Goal: Task Accomplishment & Management: Manage account settings

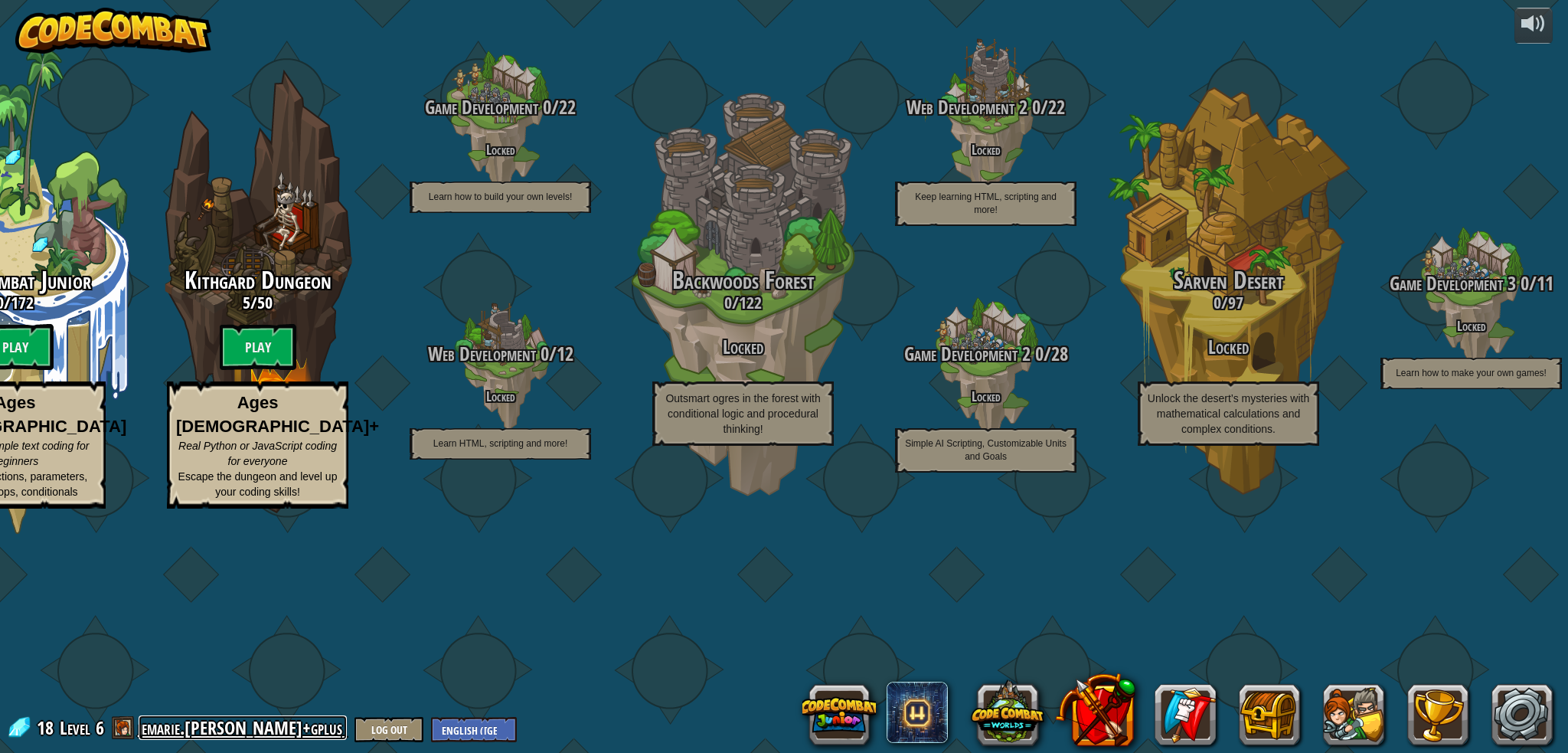
click at [212, 721] on link "jemarie.[PERSON_NAME]+gplus" at bounding box center [242, 727] width 209 height 24
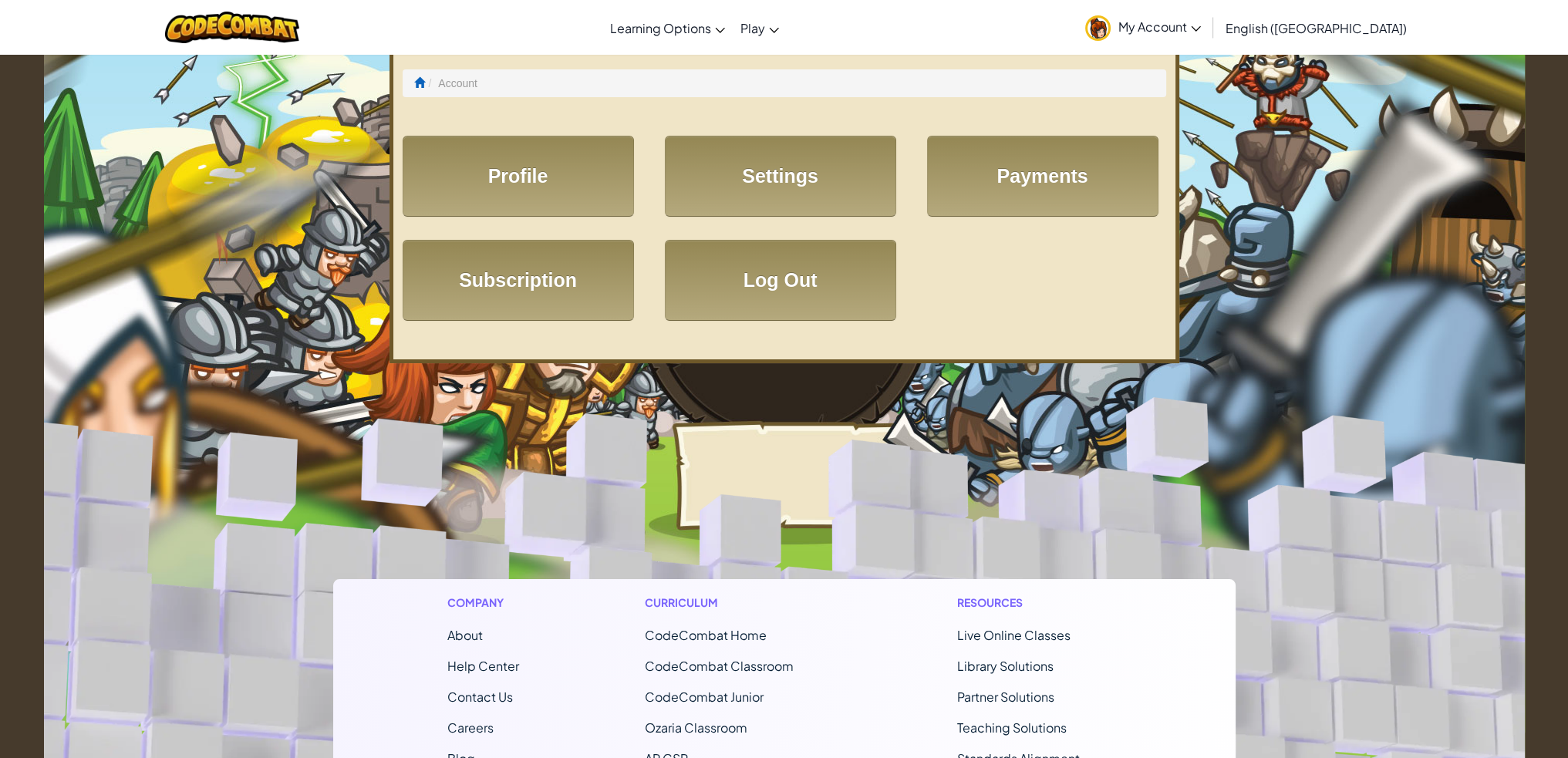
click at [1201, 33] on span "My Account" at bounding box center [1160, 26] width 82 height 16
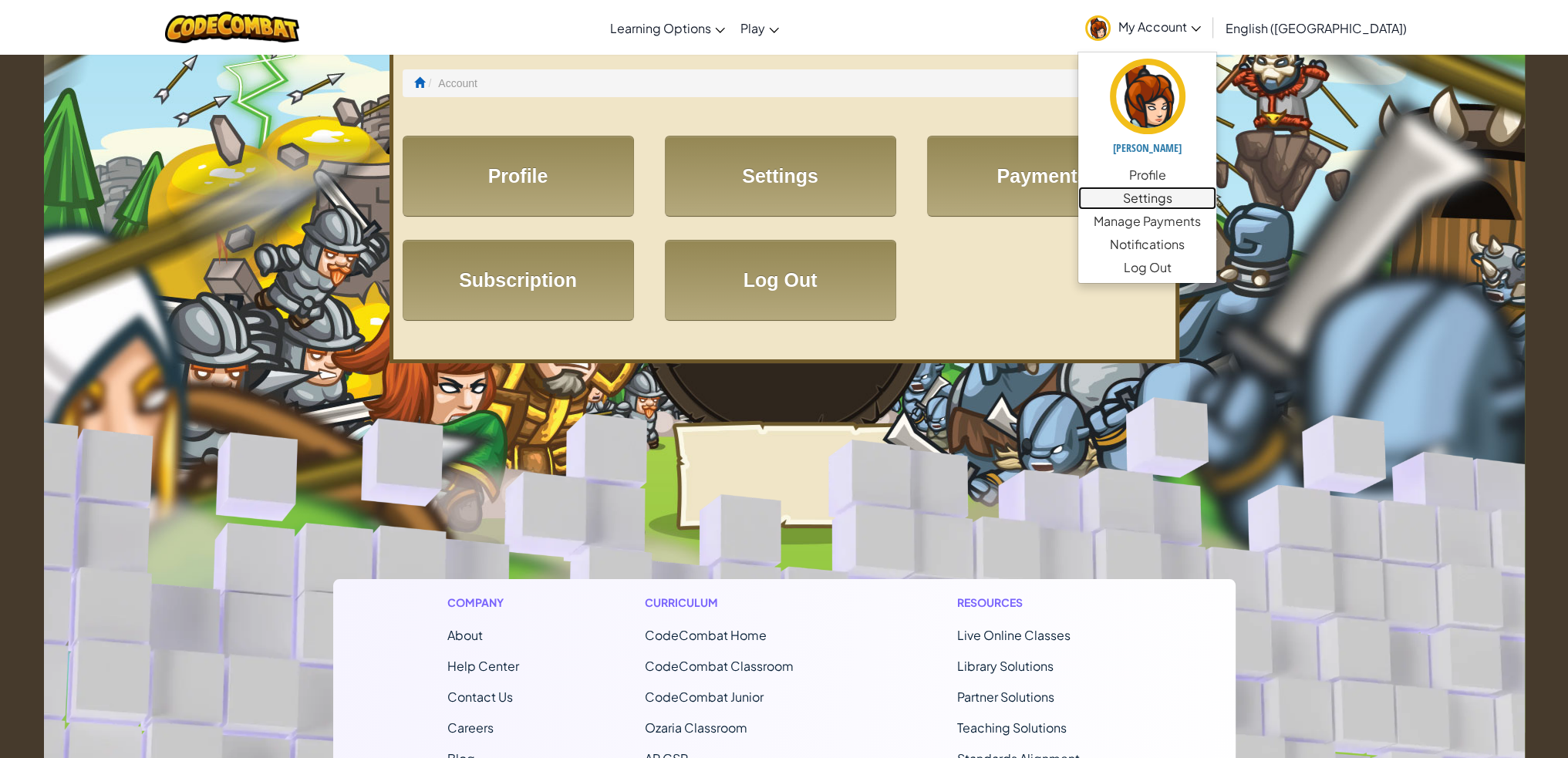
click at [1217, 197] on link "Settings" at bounding box center [1148, 197] width 138 height 23
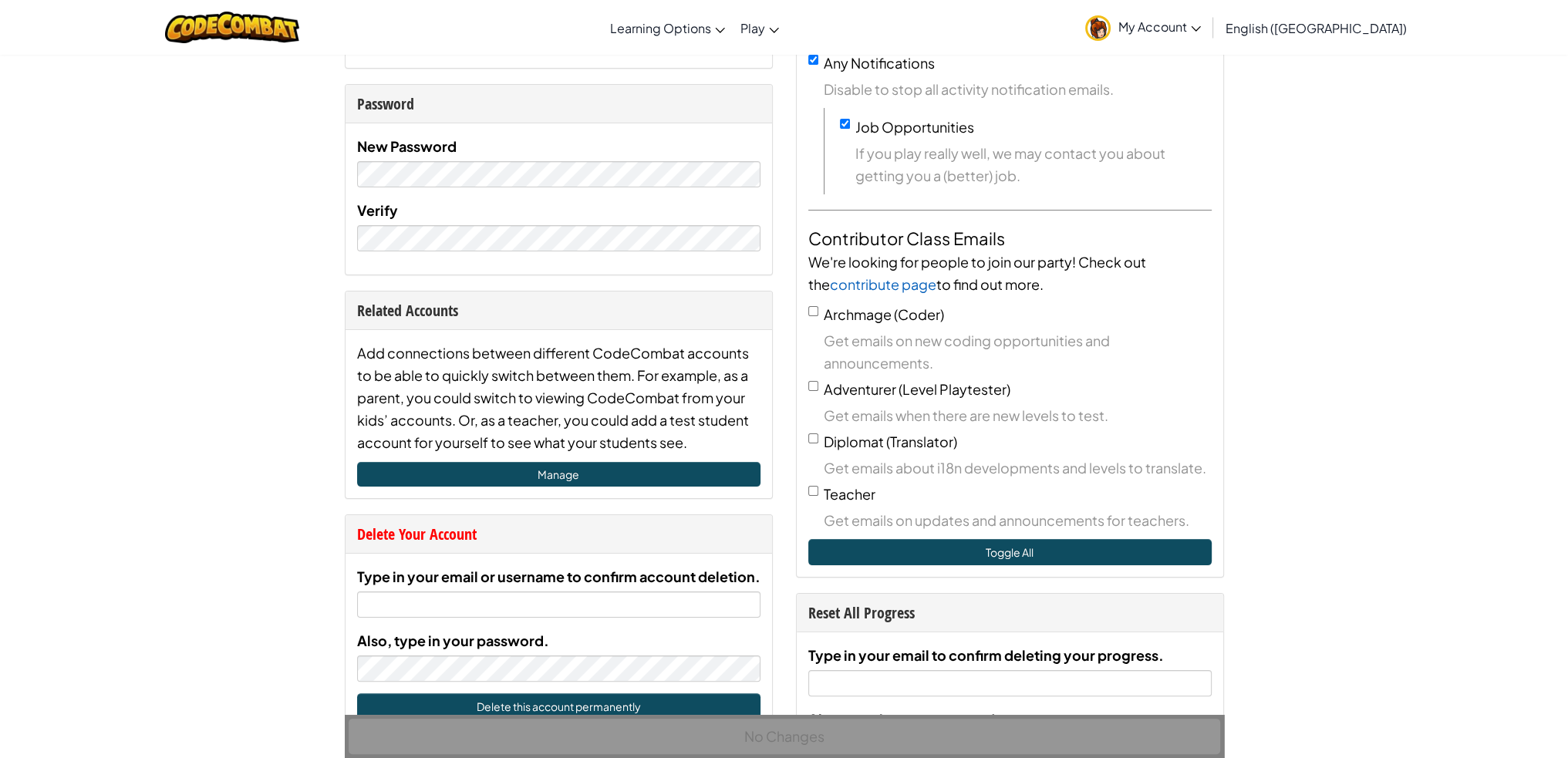
scroll to position [308, 0]
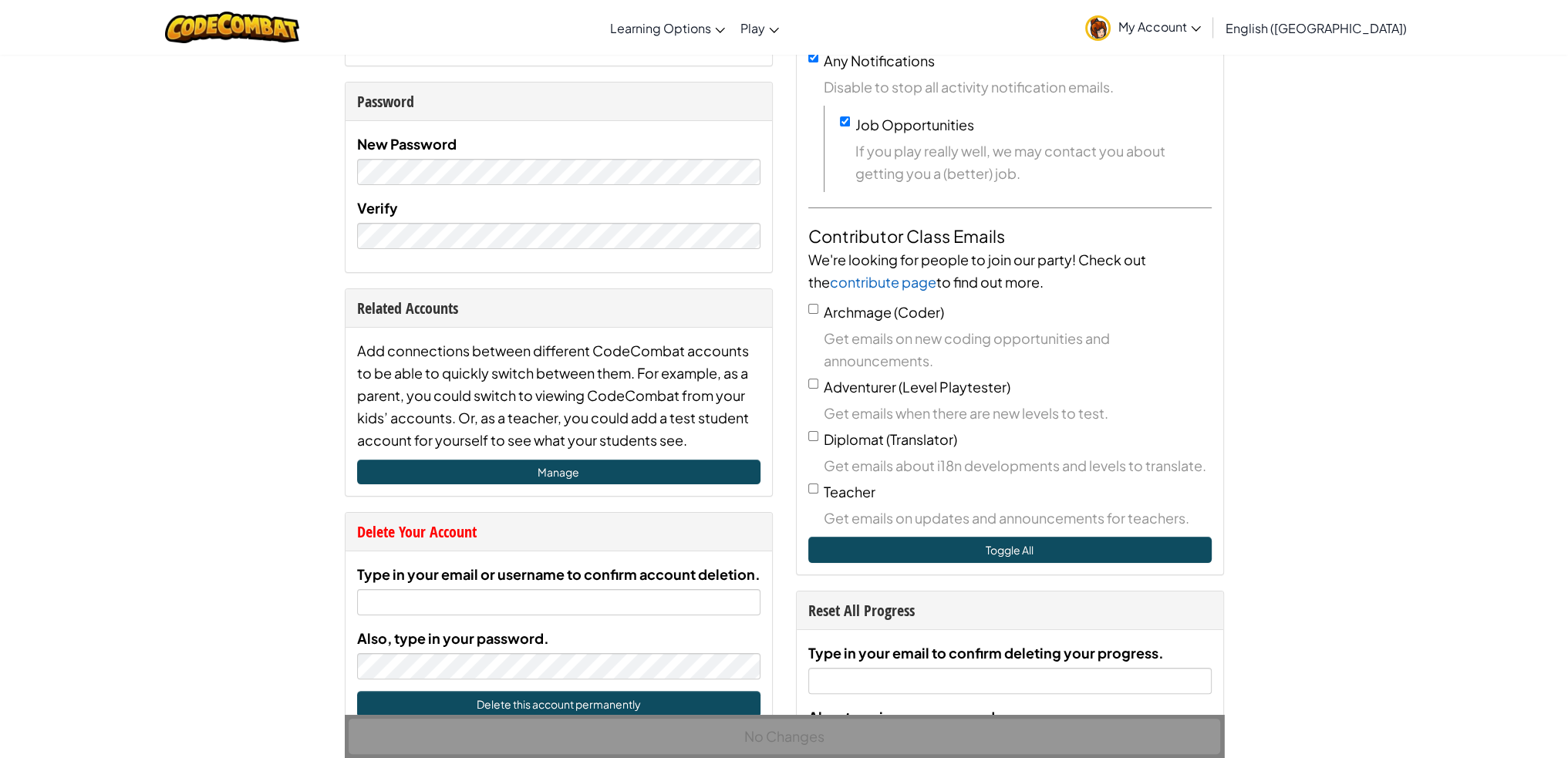
click at [556, 526] on div "Delete Your Account" at bounding box center [558, 532] width 404 height 22
click at [420, 530] on div "Delete Your Account" at bounding box center [558, 532] width 404 height 22
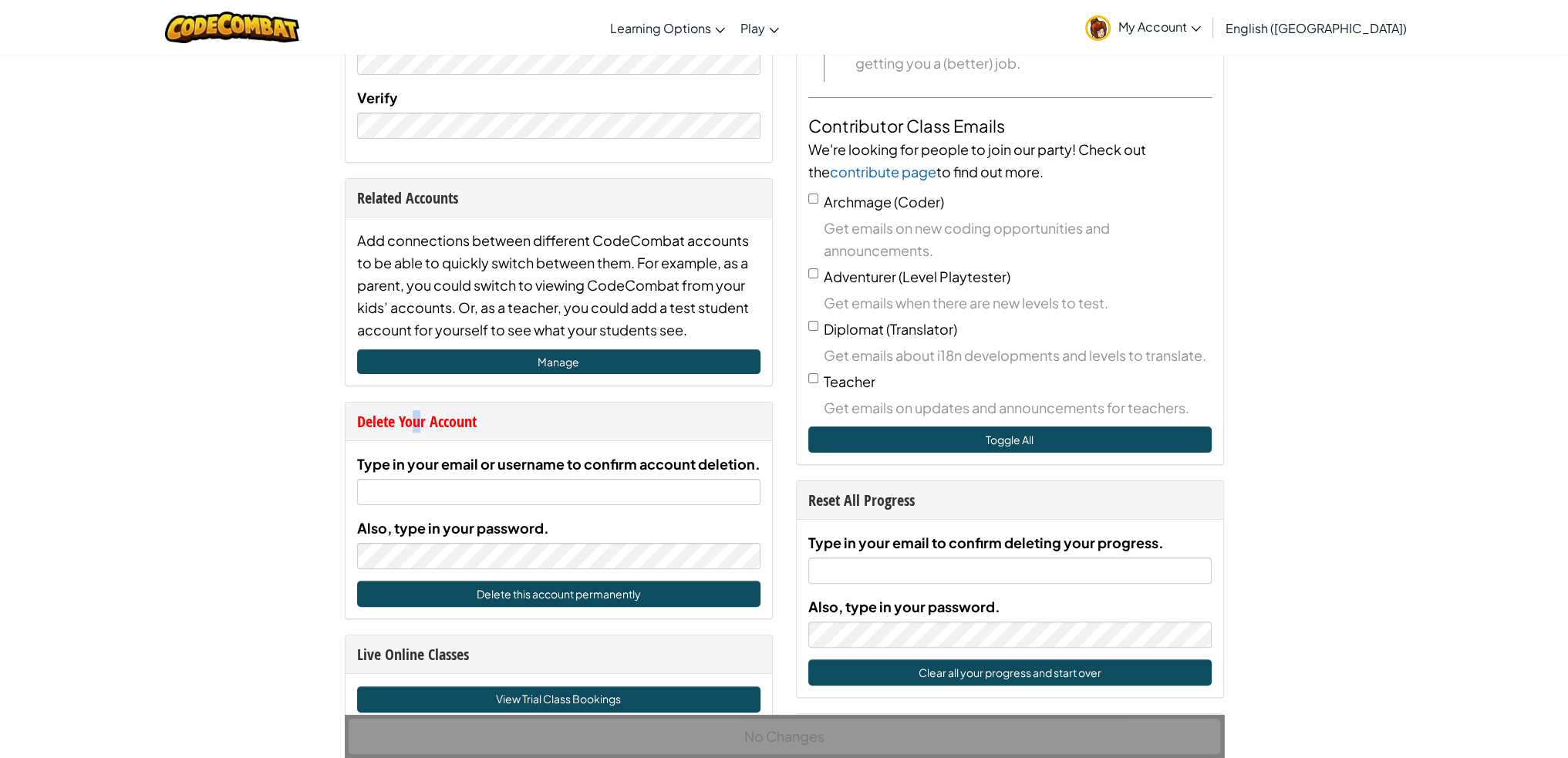
scroll to position [463, 0]
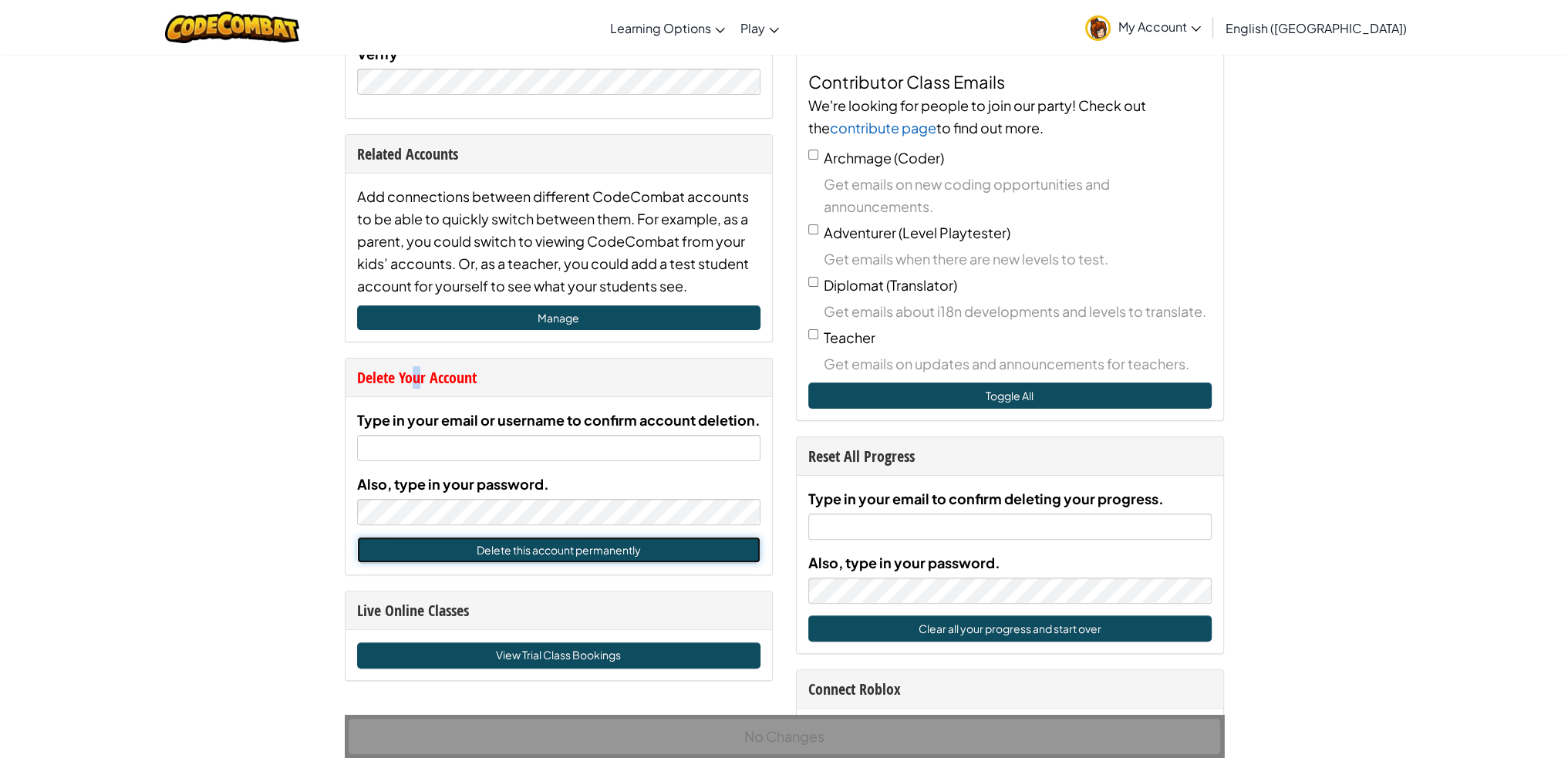
click at [540, 557] on button "Delete this account permanently" at bounding box center [558, 549] width 404 height 26
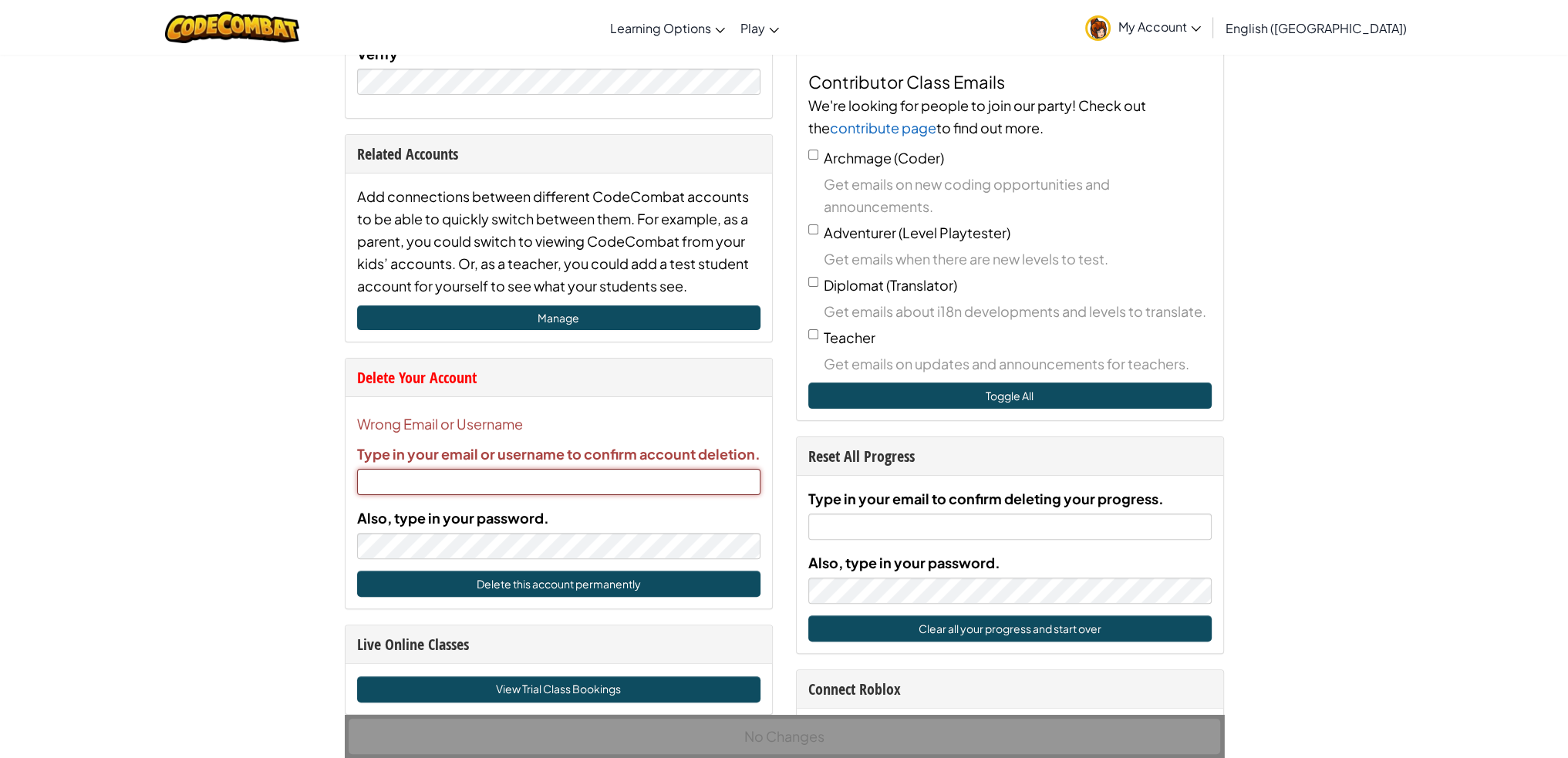
click at [516, 469] on input "Type in your email or username to confirm account deletion." at bounding box center [558, 481] width 404 height 26
type input "[EMAIL_ADDRESS][PERSON_NAME][DOMAIN_NAME]"
click at [443, 530] on div "Also, type in your password." at bounding box center [558, 533] width 404 height 52
click at [614, 599] on div "Wrong Email or Username Type in your email or username to confirm account delet…" at bounding box center [559, 503] width 427 height 211
click at [605, 587] on button "Delete this account permanently" at bounding box center [558, 584] width 404 height 26
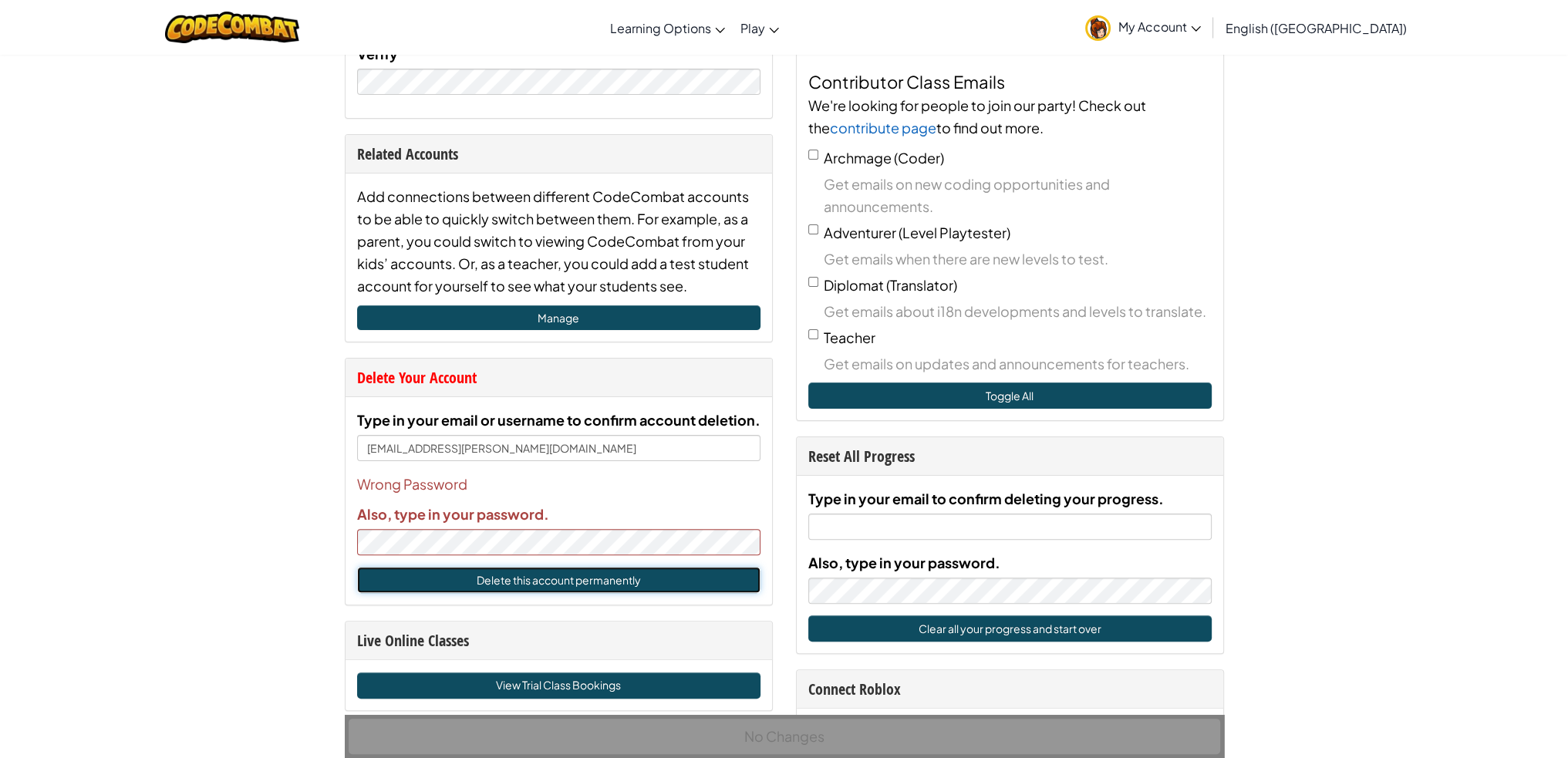
click at [565, 588] on button "Delete this account permanently" at bounding box center [558, 580] width 404 height 26
click at [638, 585] on button "Delete this account permanently" at bounding box center [558, 580] width 404 height 26
click at [397, 574] on button "Delete this account permanently" at bounding box center [558, 580] width 404 height 26
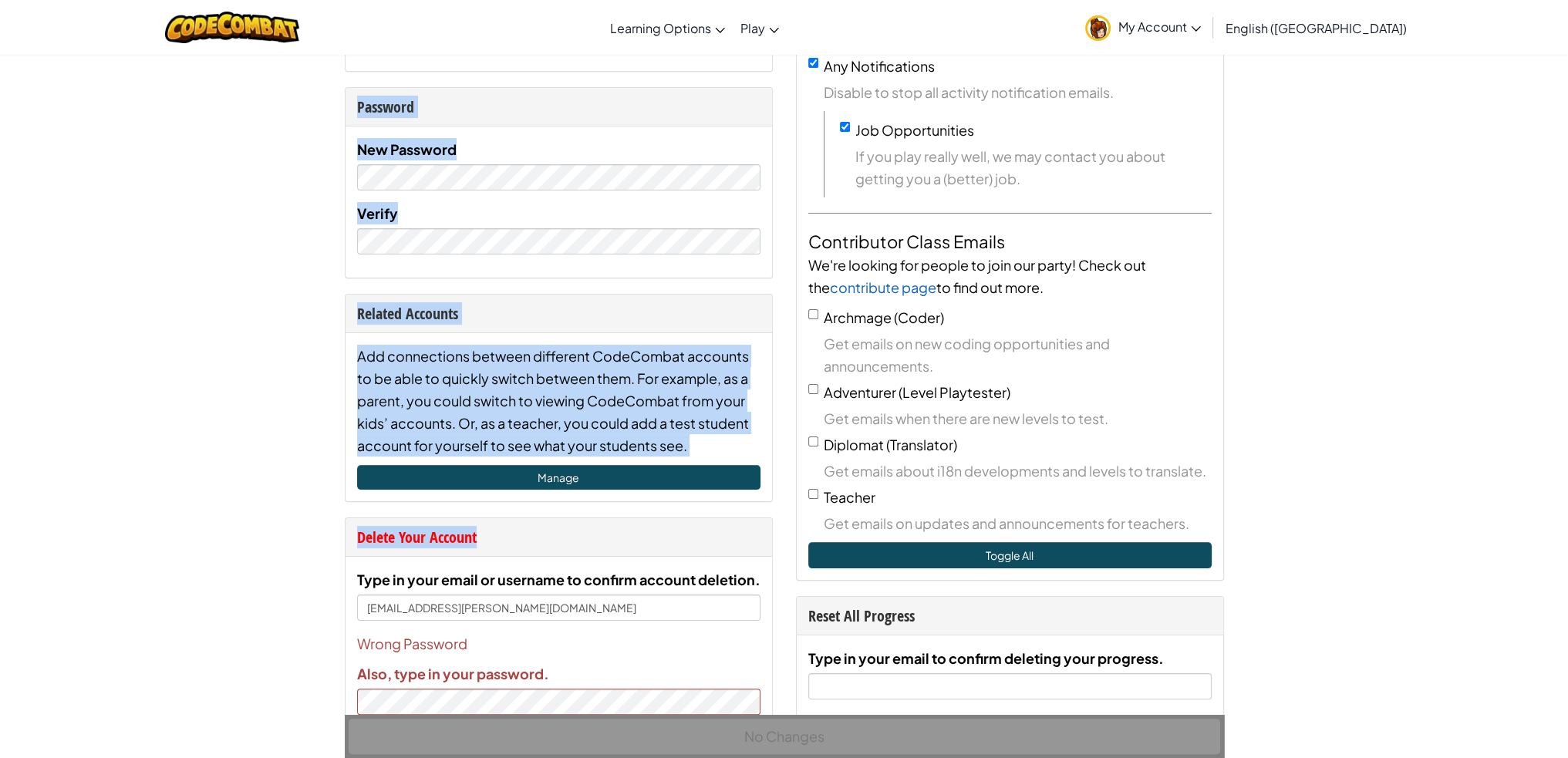
scroll to position [0, 0]
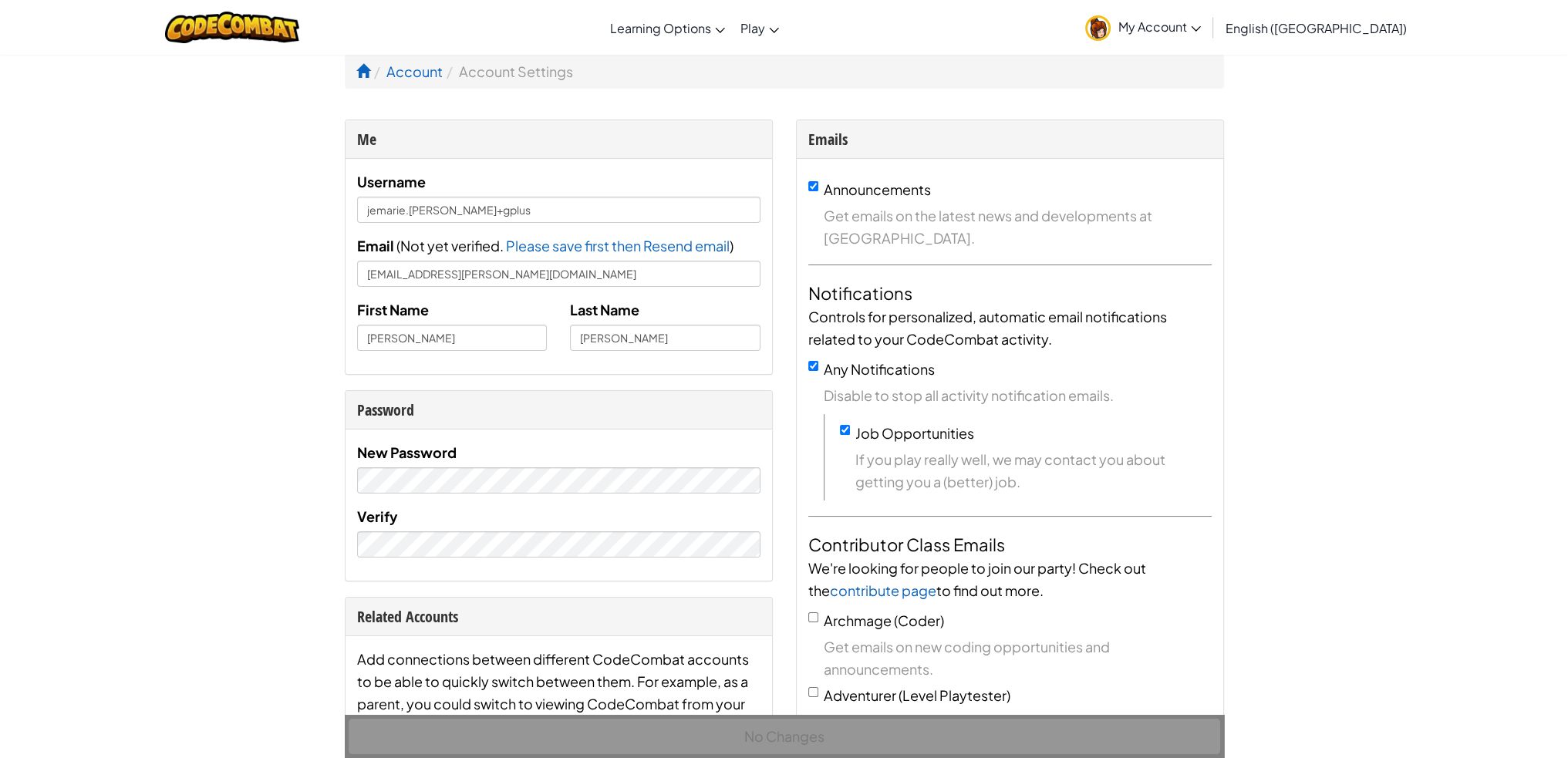
drag, startPoint x: 405, startPoint y: 515, endPoint x: 665, endPoint y: 576, distance: 267.1
click at [665, 576] on div "New Password Verify" at bounding box center [559, 505] width 427 height 151
click at [652, 643] on div "Add connections between different CodeCombat accounts to be able to quickly swi…" at bounding box center [559, 720] width 427 height 168
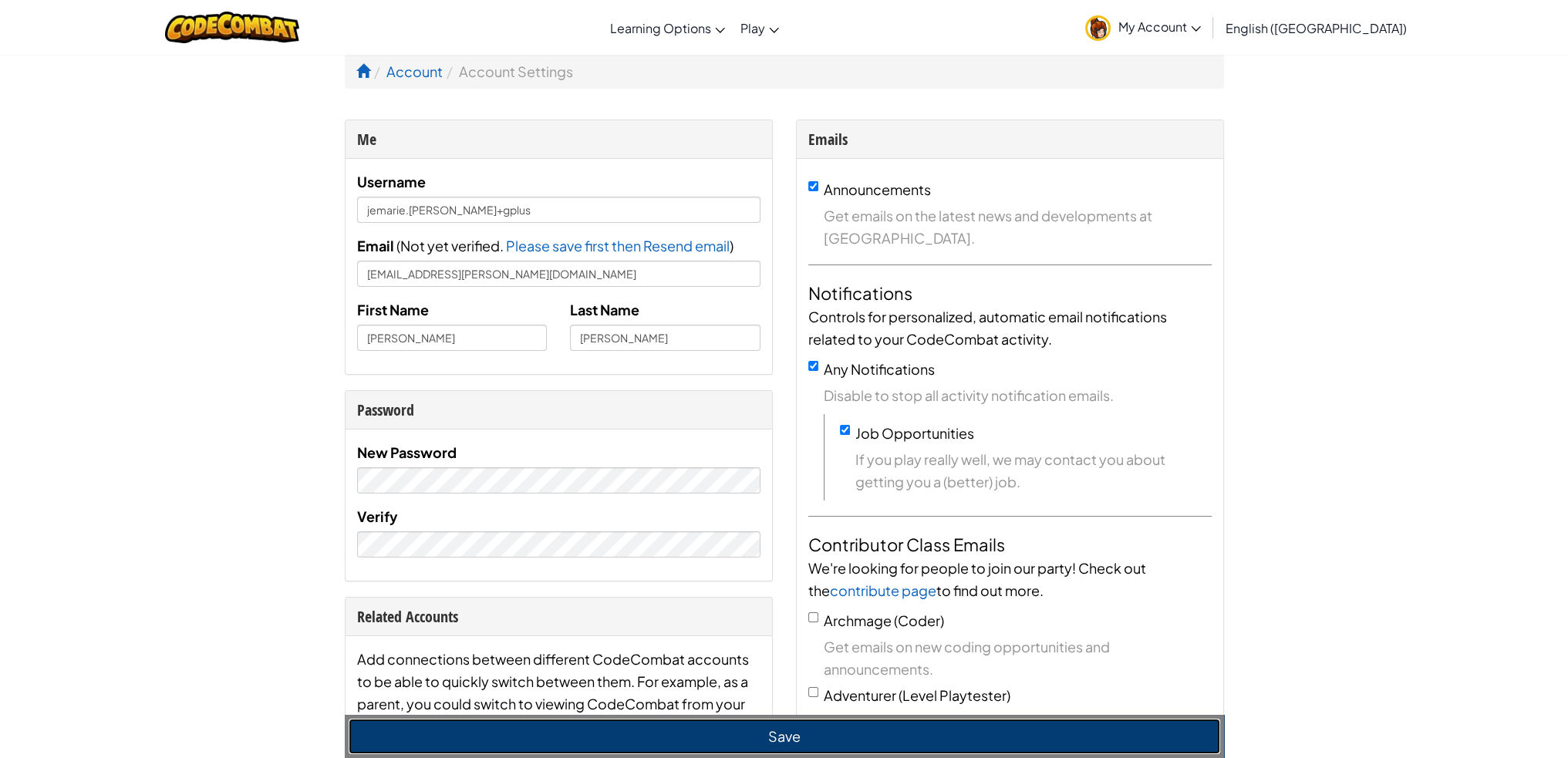
click at [741, 733] on button "Save" at bounding box center [784, 736] width 872 height 36
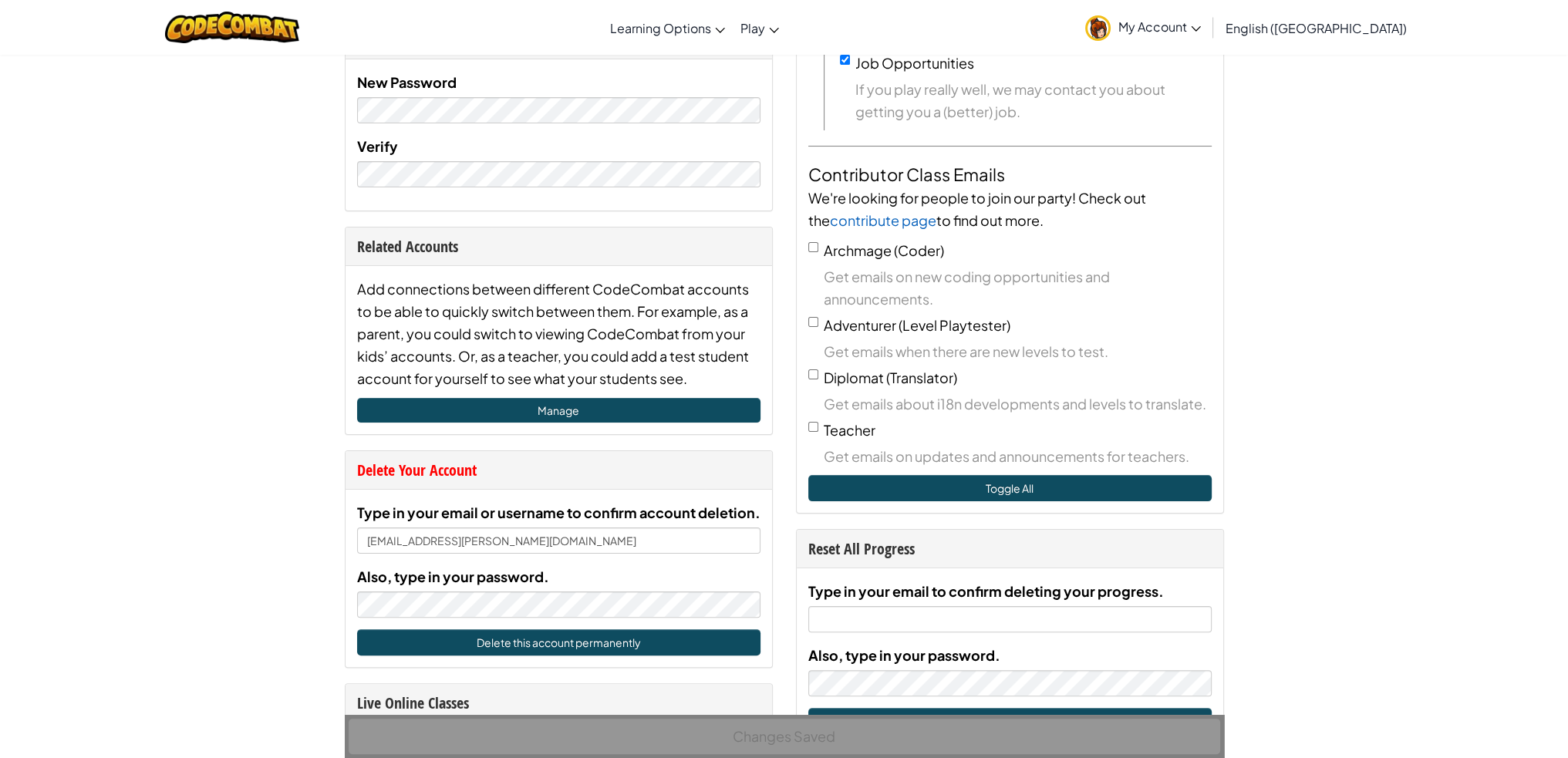
scroll to position [385, 0]
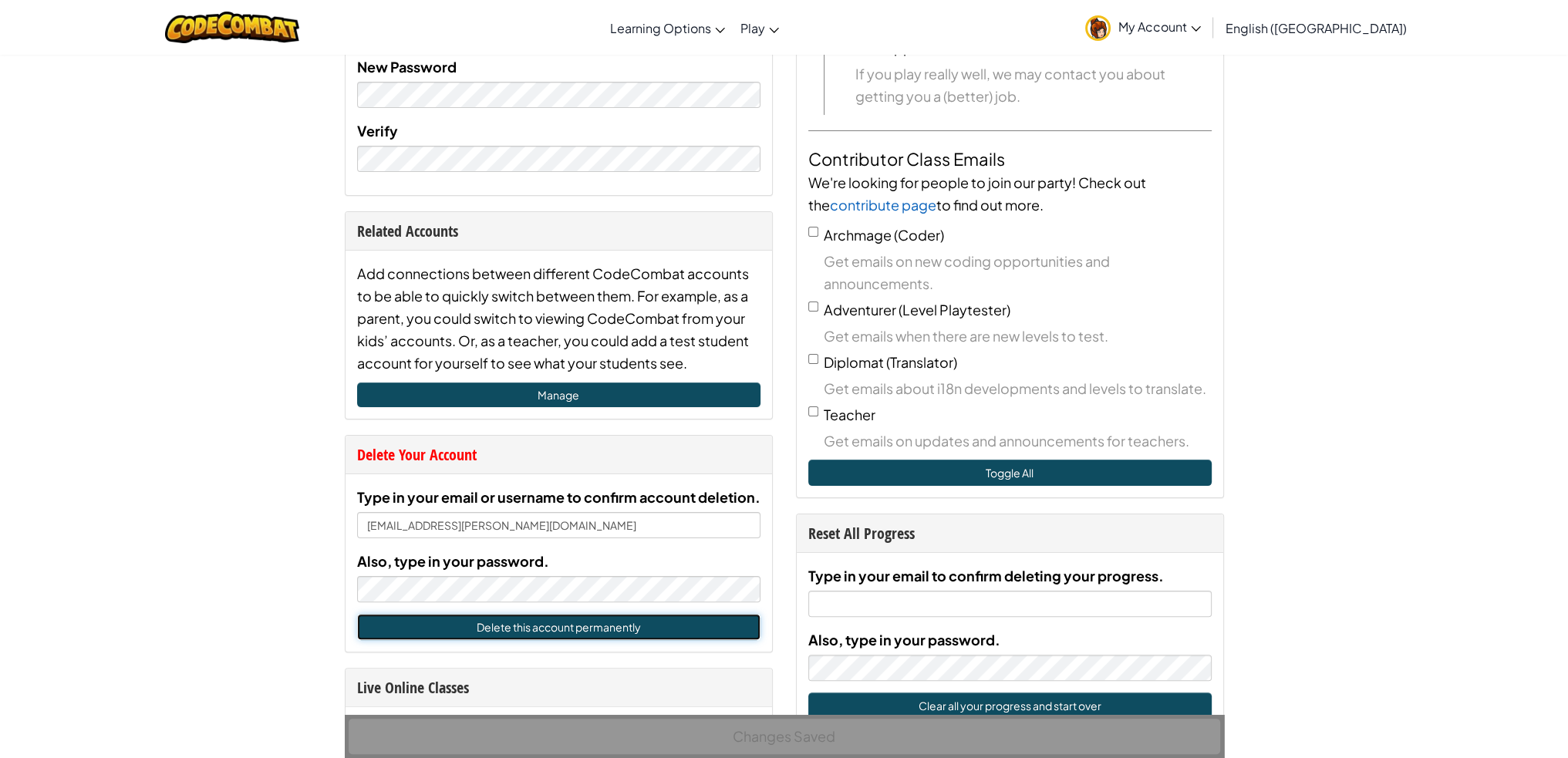
click at [503, 630] on button "Delete this account permanently" at bounding box center [558, 626] width 404 height 26
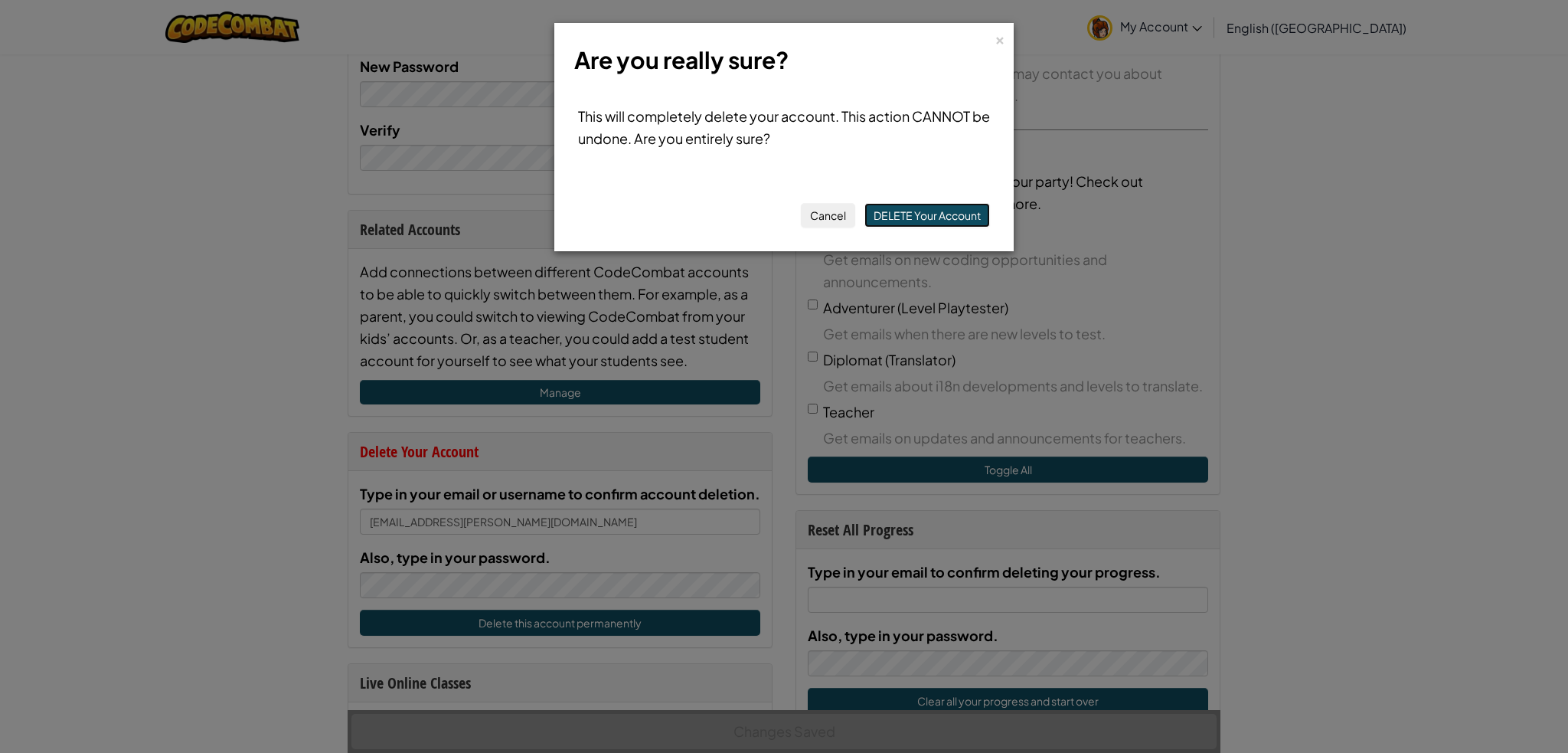
click at [964, 213] on button "DELETE Your Account" at bounding box center [927, 215] width 126 height 24
click at [898, 218] on button "DELETE Your Account" at bounding box center [927, 215] width 126 height 24
click at [999, 36] on div "×" at bounding box center [1000, 38] width 11 height 16
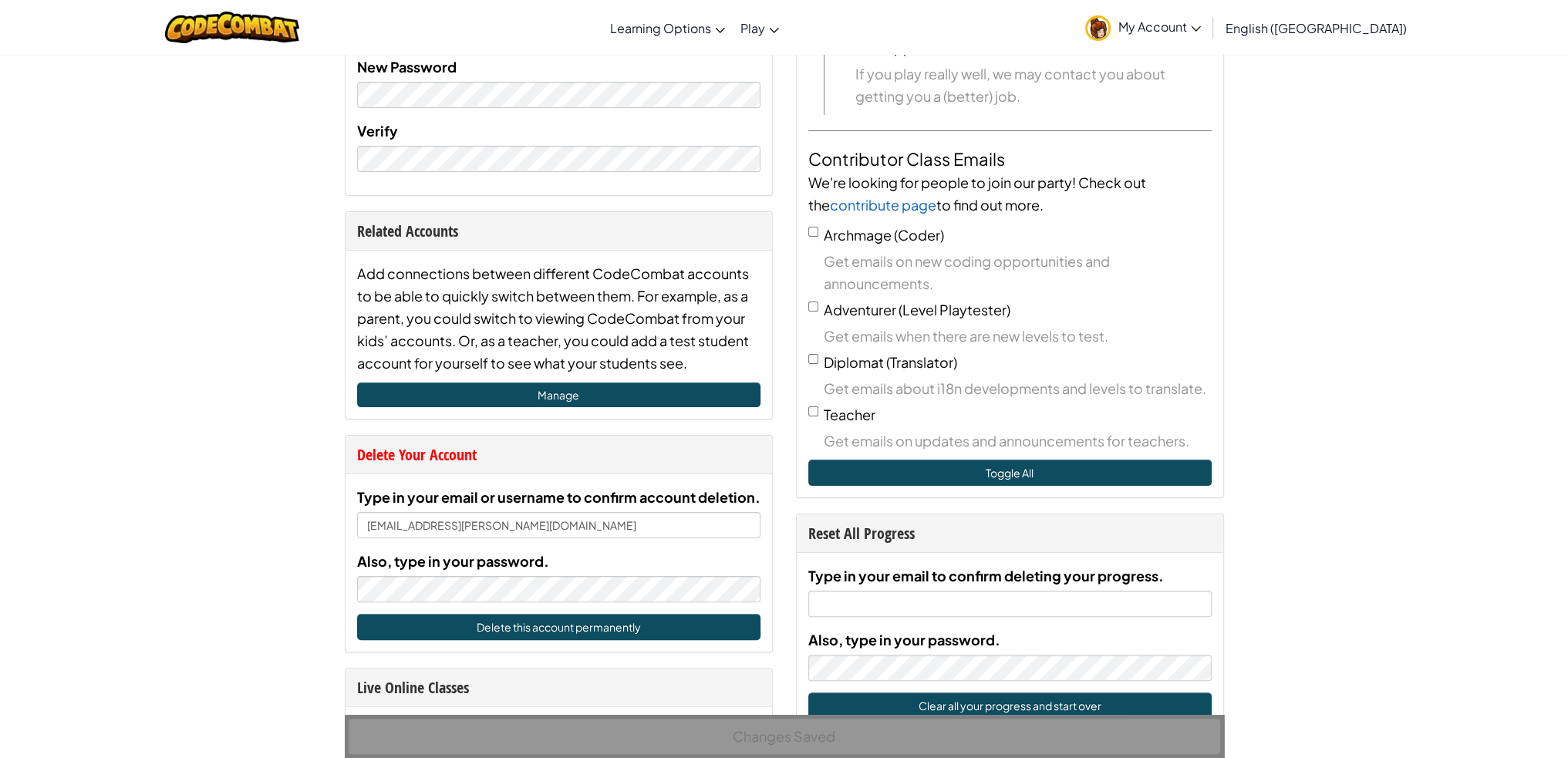
click at [271, 45] on div at bounding box center [232, 27] width 158 height 55
click at [260, 16] on img at bounding box center [232, 28] width 135 height 32
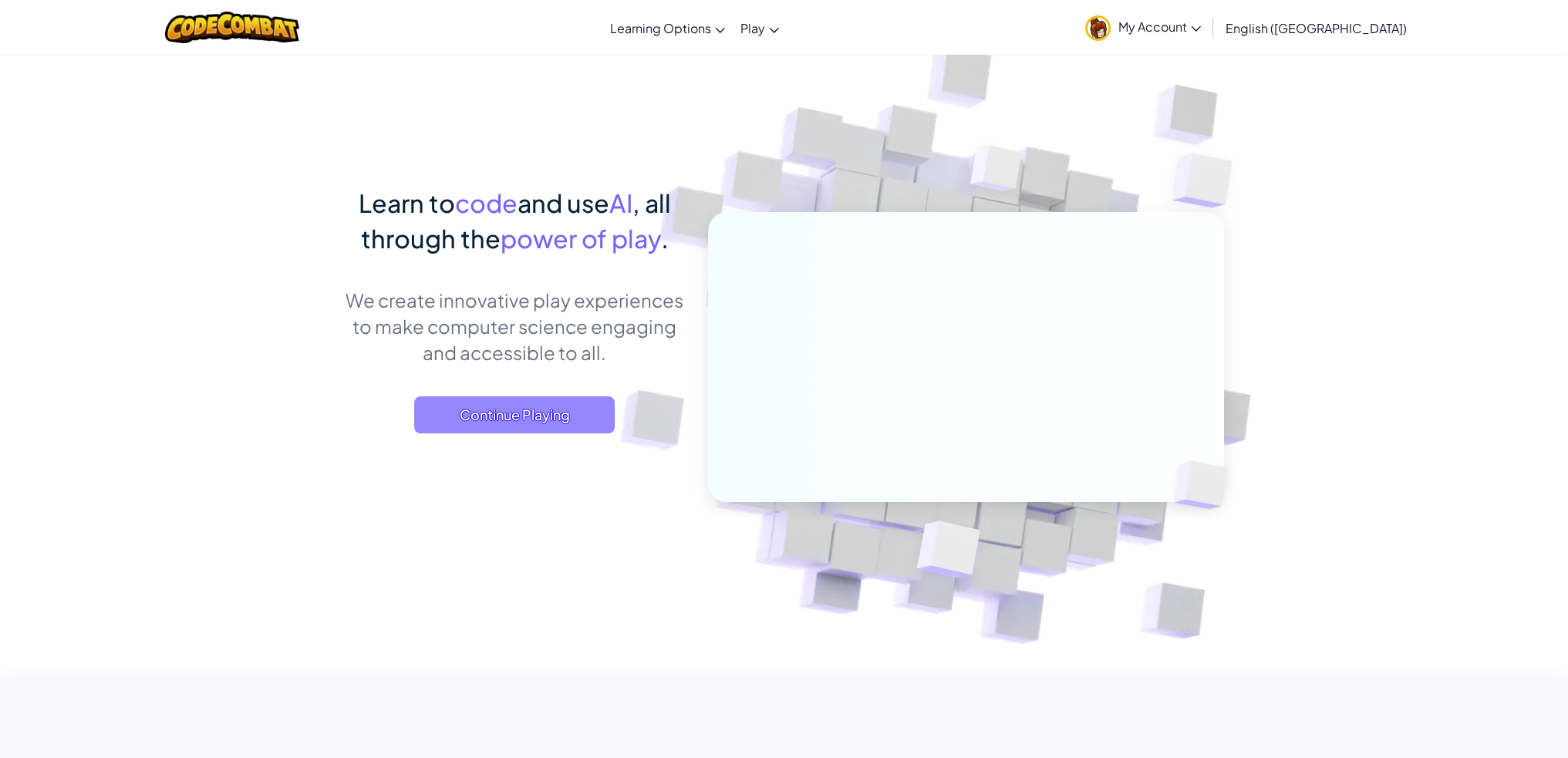
click at [540, 418] on span "Continue Playing" at bounding box center [514, 415] width 201 height 37
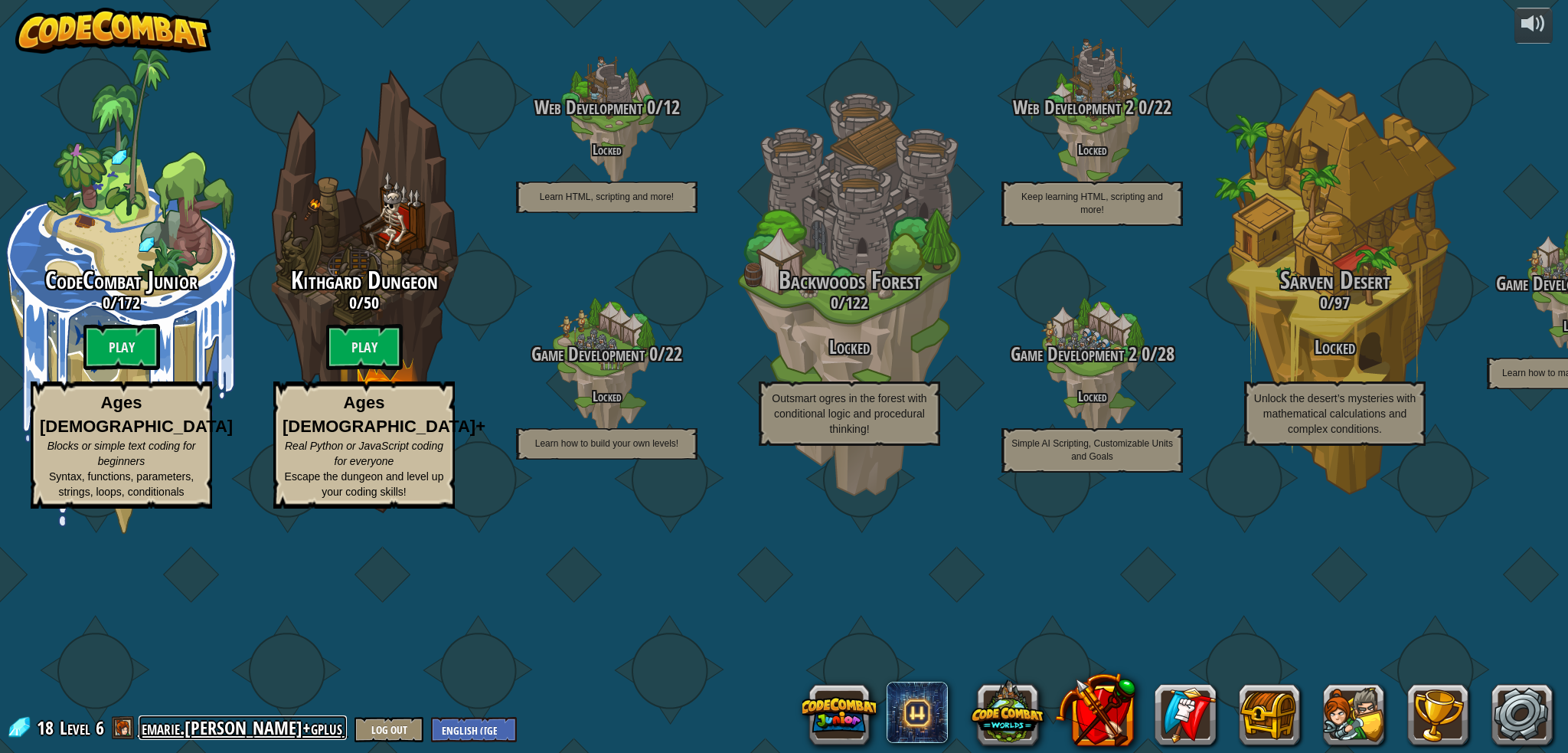
click at [170, 732] on link "jemarie.[PERSON_NAME]+gplus" at bounding box center [242, 727] width 209 height 24
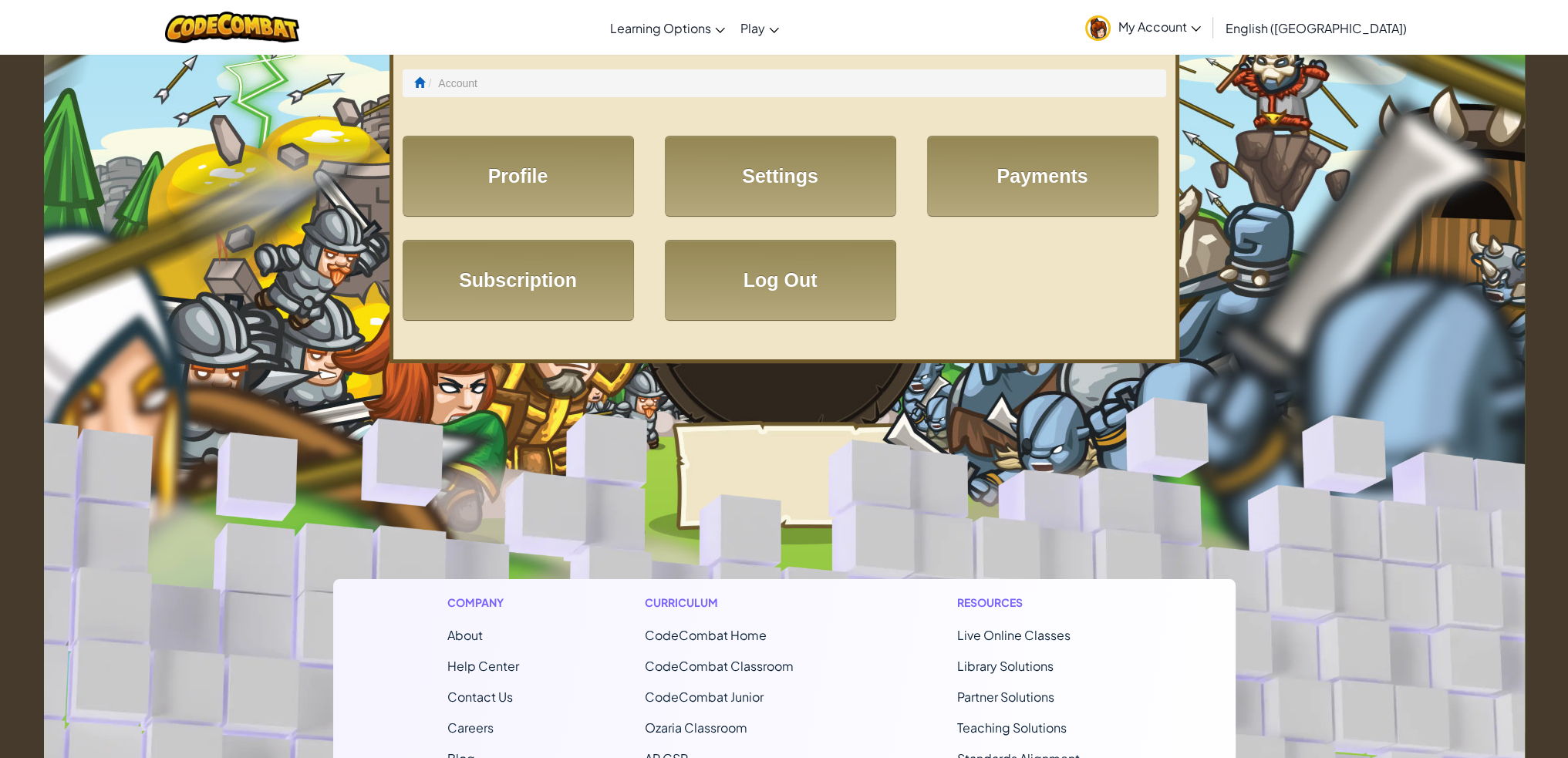
click at [1209, 5] on link "My Account" at bounding box center [1143, 27] width 131 height 48
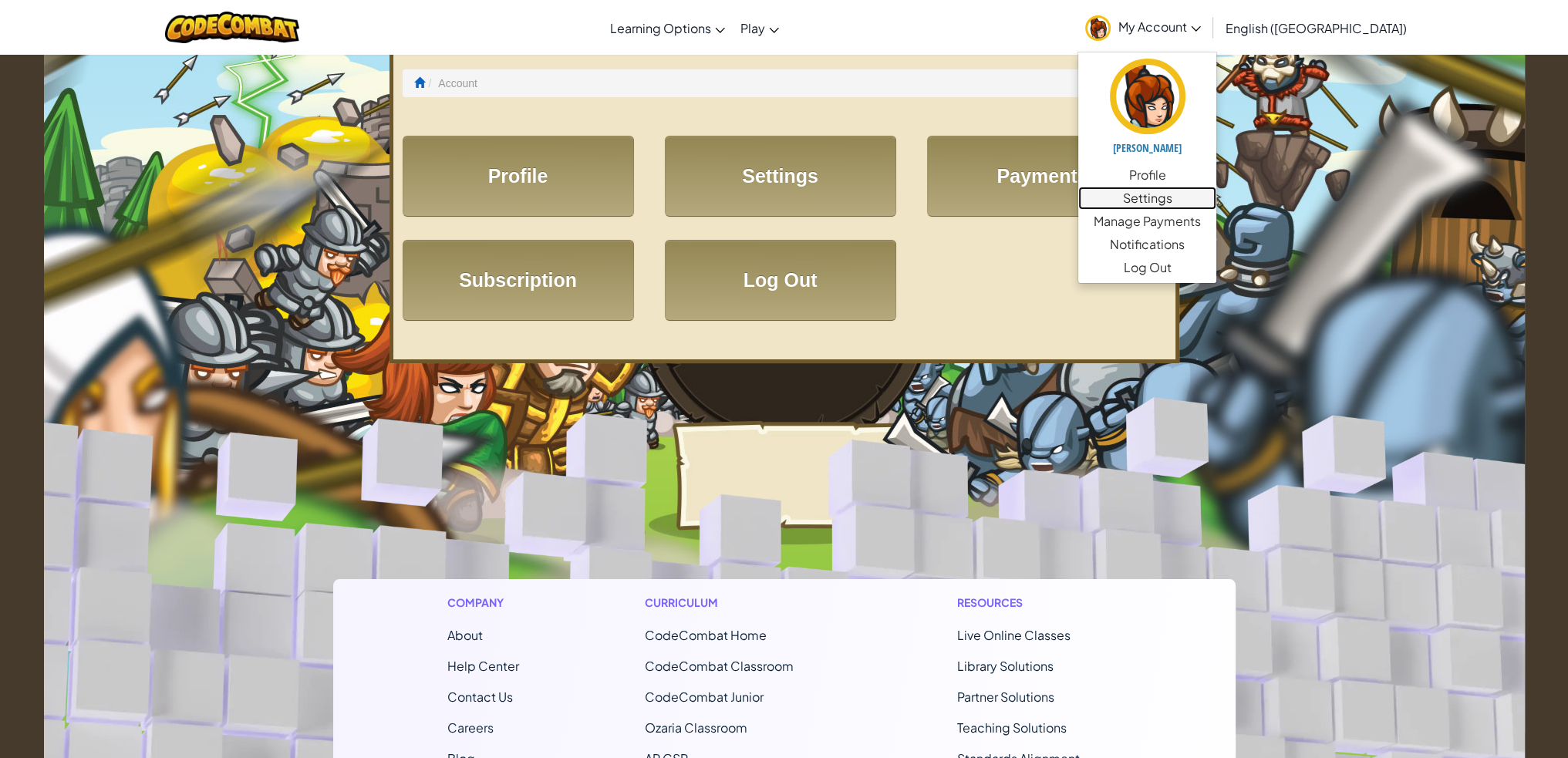
click at [1217, 201] on link "Settings" at bounding box center [1148, 197] width 138 height 23
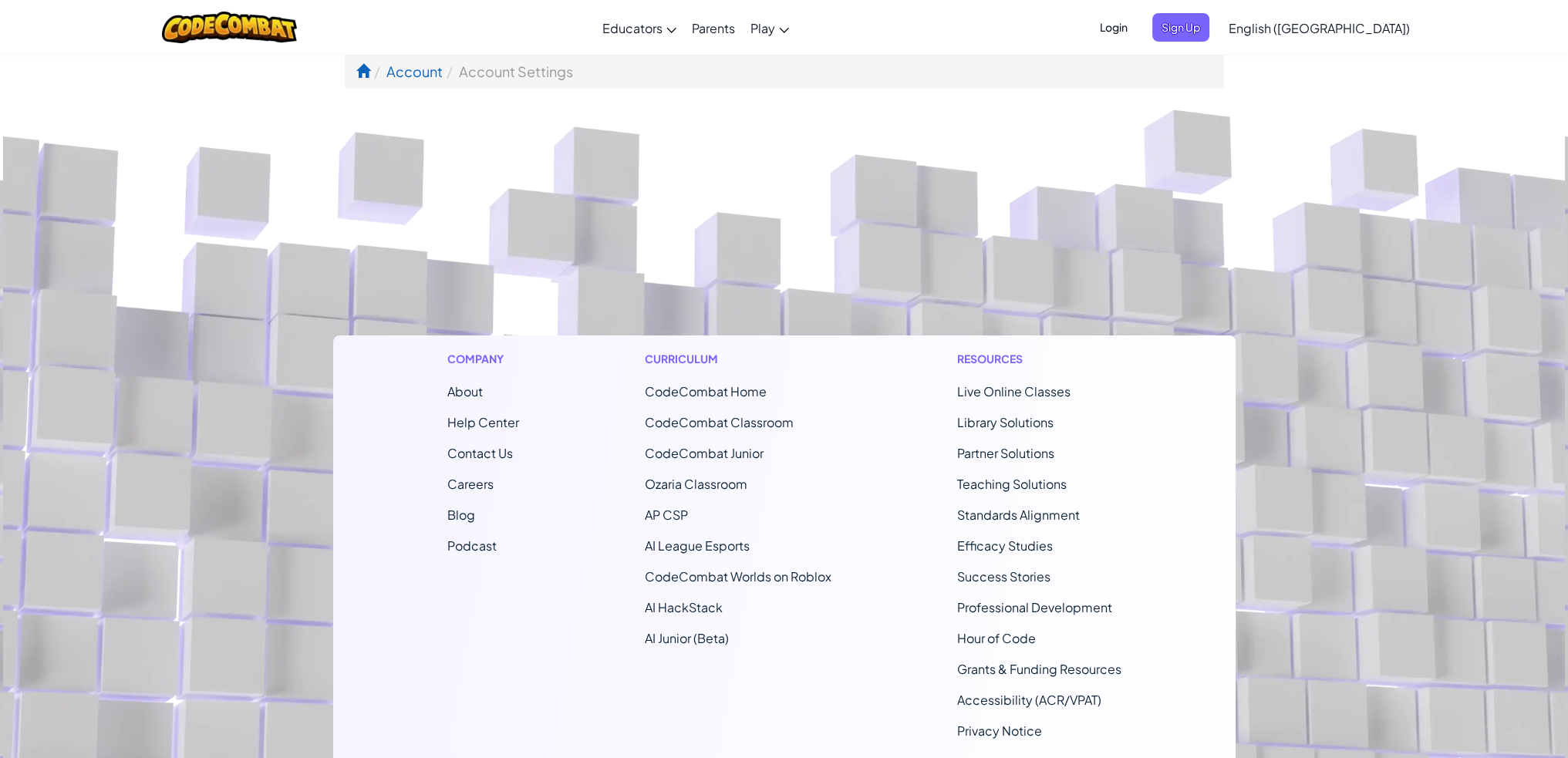
click at [1137, 21] on span "Login" at bounding box center [1114, 28] width 46 height 29
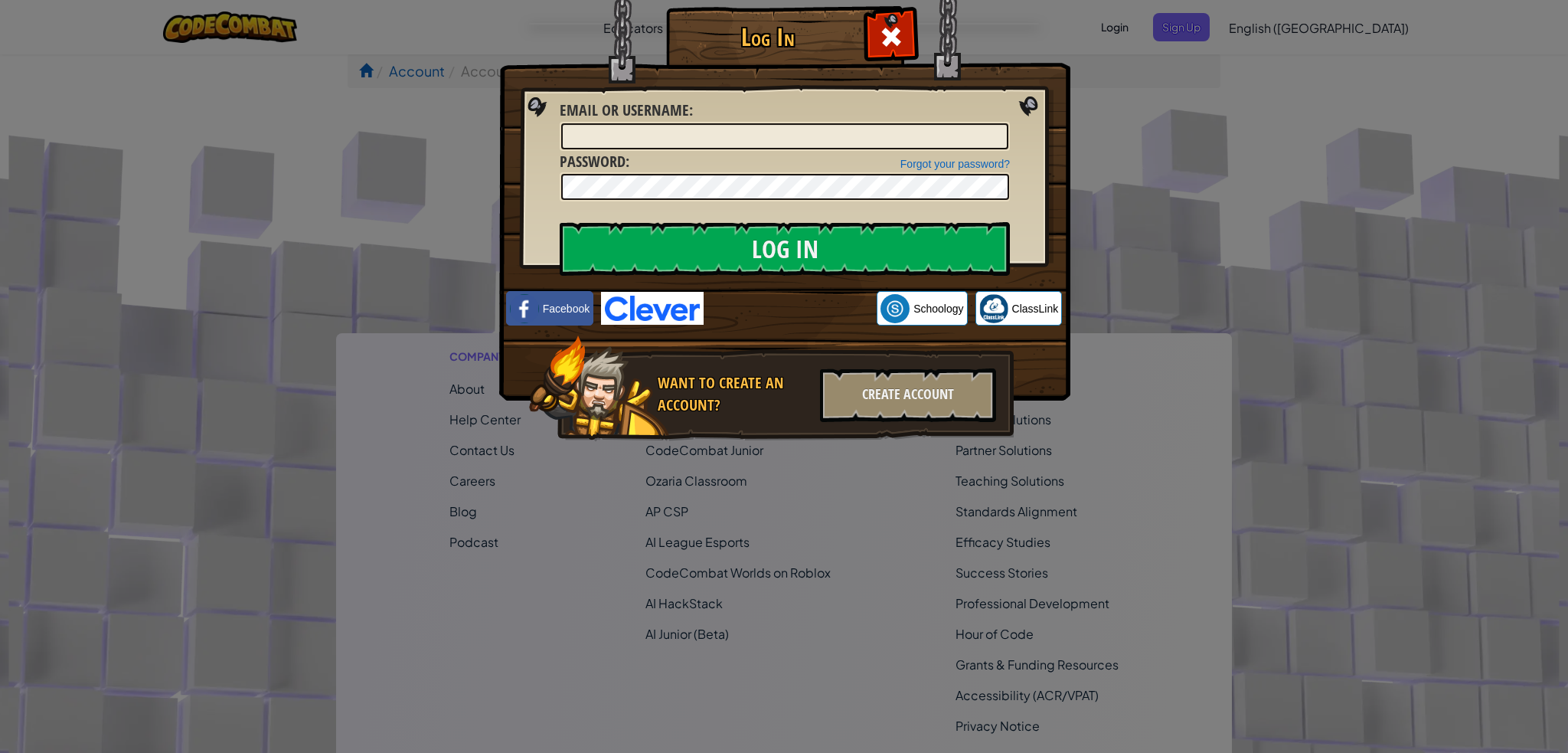
click at [903, 62] on img at bounding box center [785, 178] width 571 height 446
click at [889, 35] on span at bounding box center [891, 36] width 24 height 24
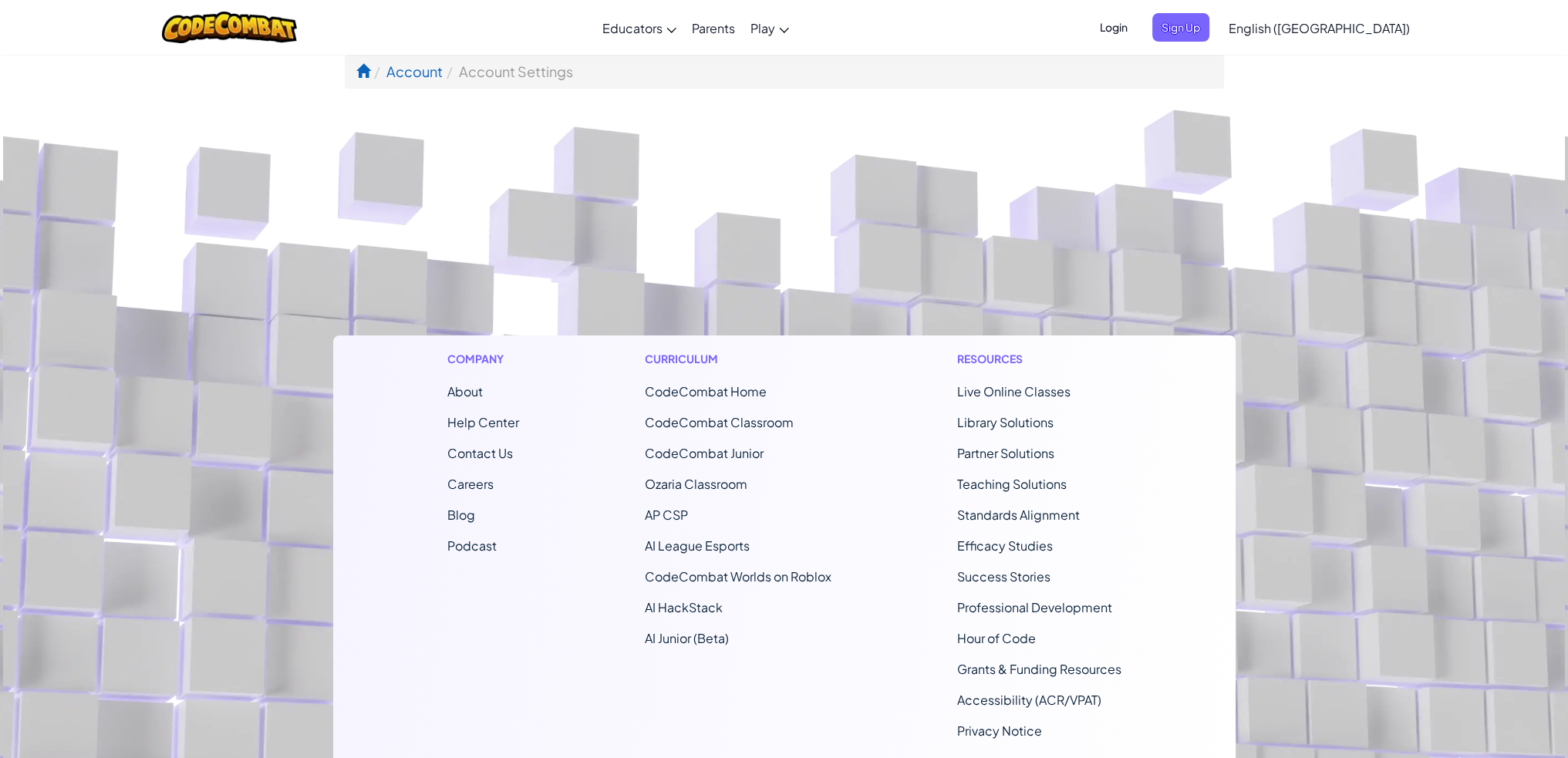
click at [290, 44] on div at bounding box center [229, 27] width 158 height 55
click at [240, 27] on img at bounding box center [229, 28] width 135 height 32
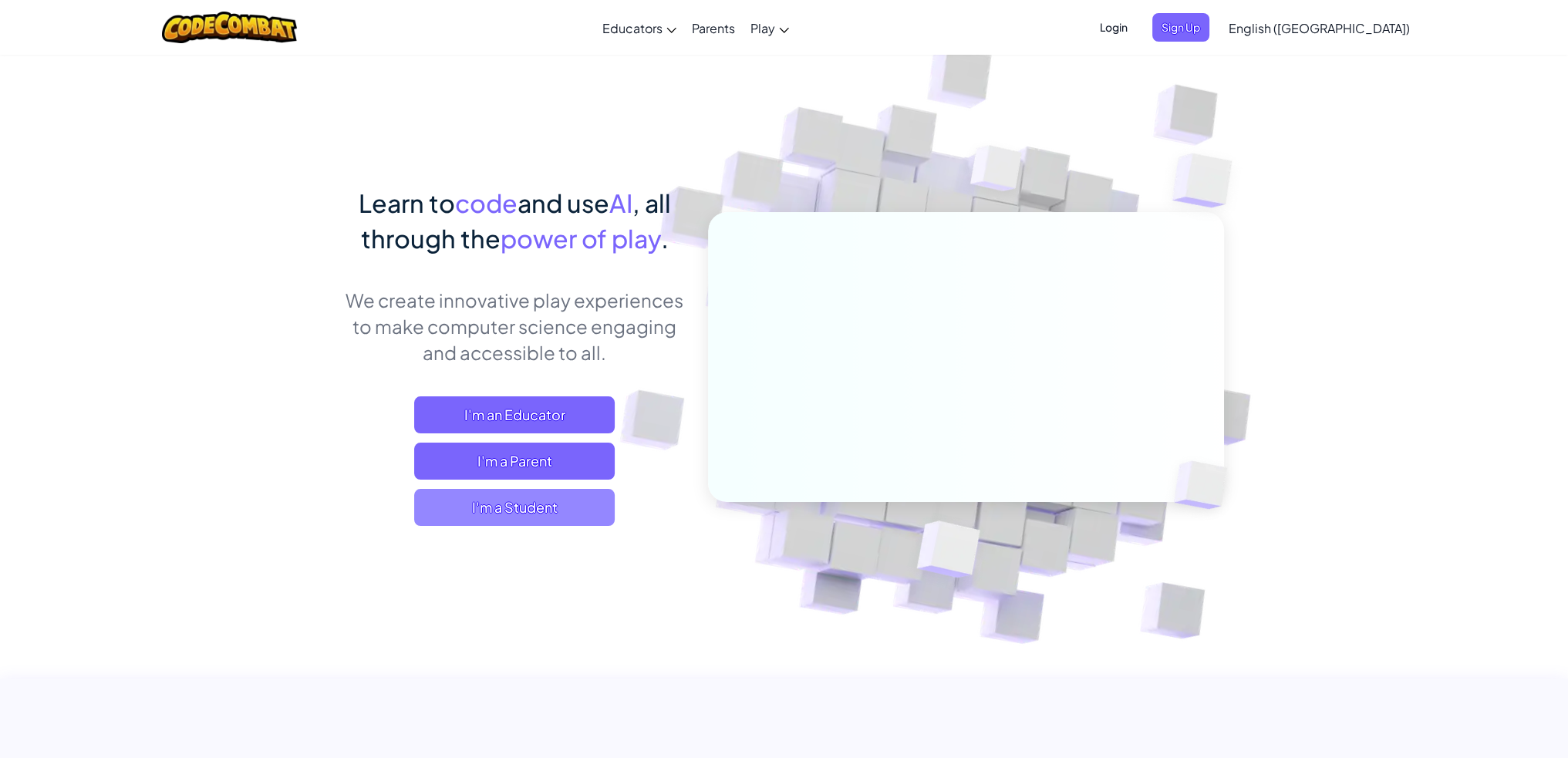
click at [525, 503] on span "I'm a Student" at bounding box center [514, 507] width 201 height 37
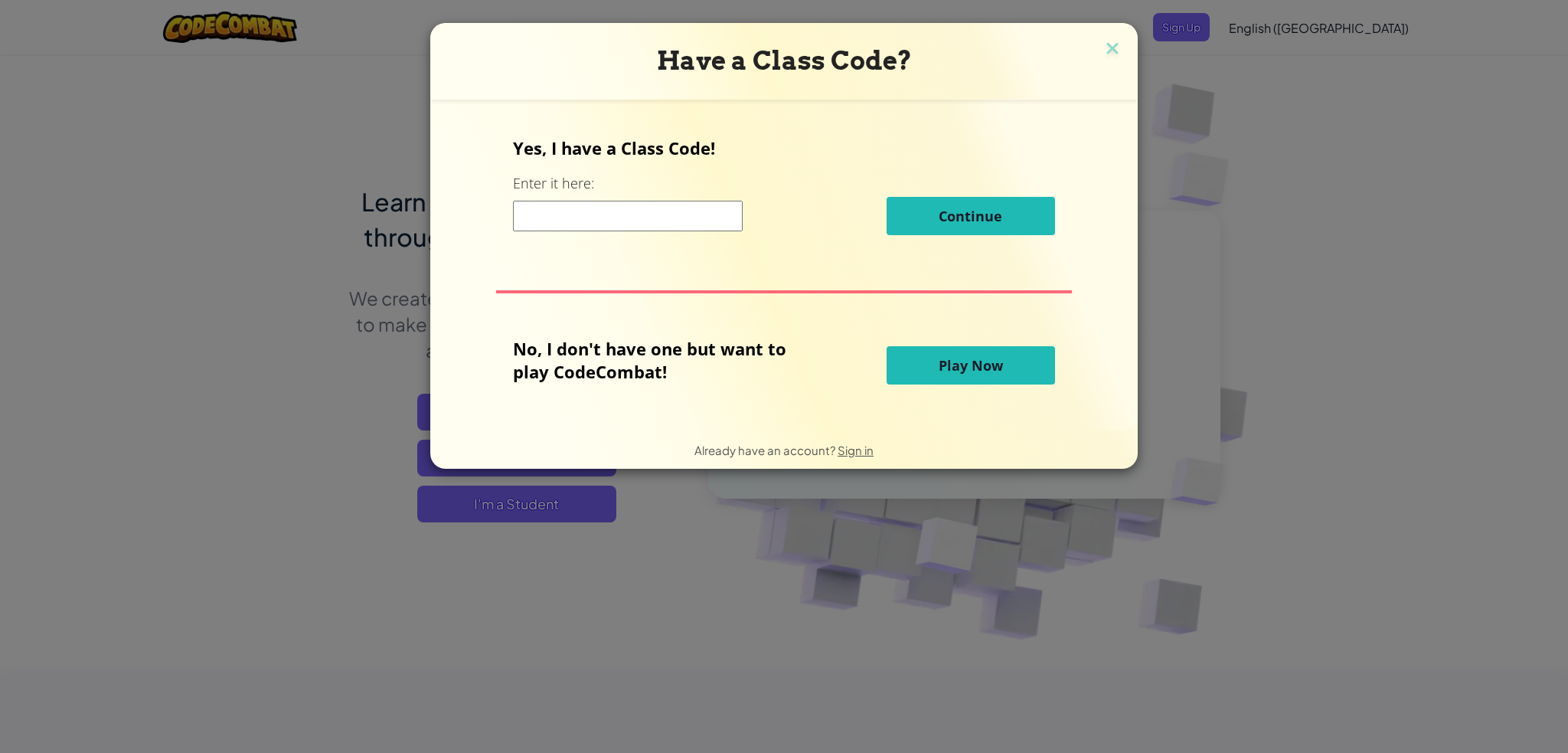
click at [956, 367] on span "Play Now" at bounding box center [971, 365] width 65 height 18
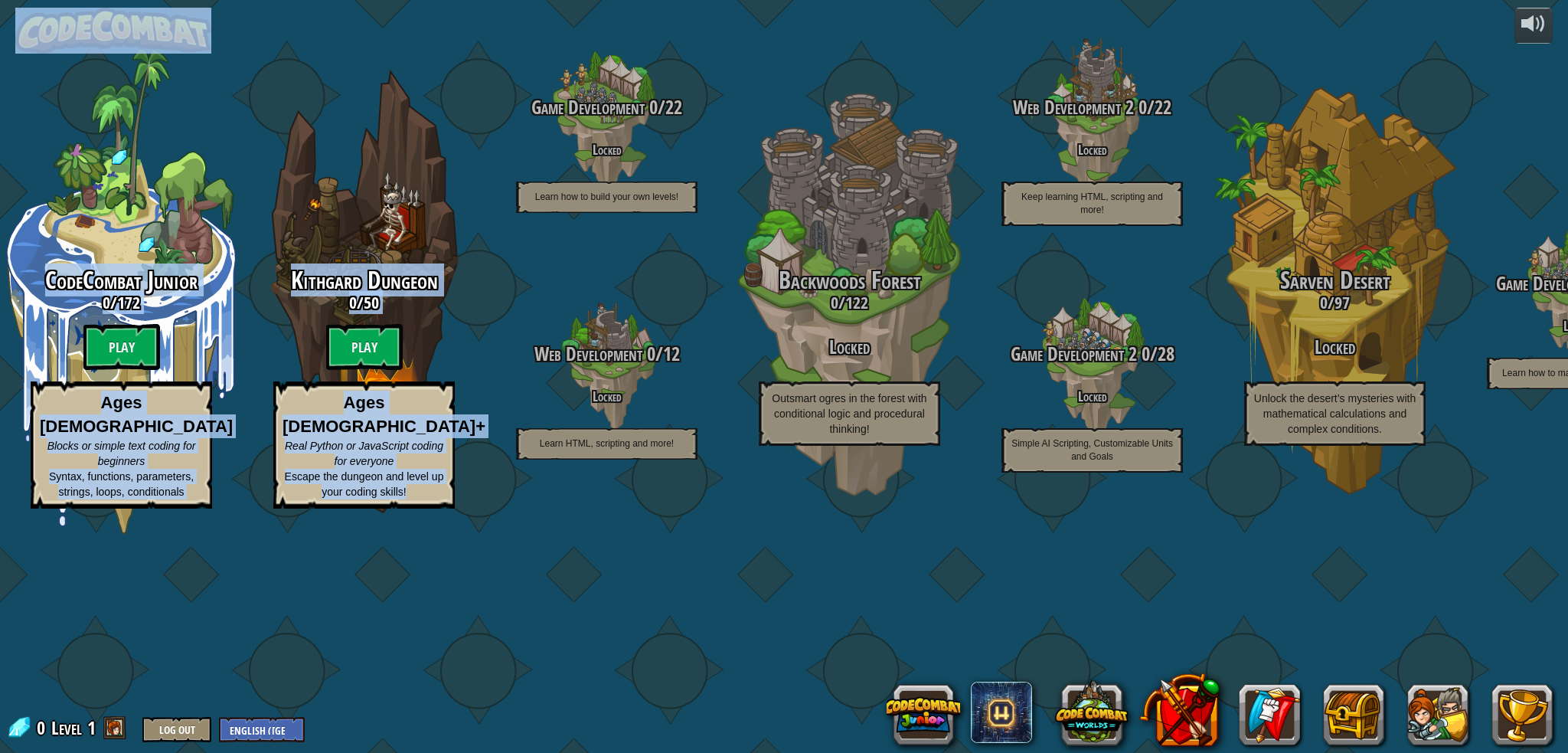
drag, startPoint x: 536, startPoint y: -42, endPoint x: 542, endPoint y: -93, distance: 51.4
click at [542, 0] on html "powered by CodeCombat Junior 0 / 172 Play Ages 5-8 Blocks or simple text coding…" at bounding box center [784, 0] width 1568 height 0
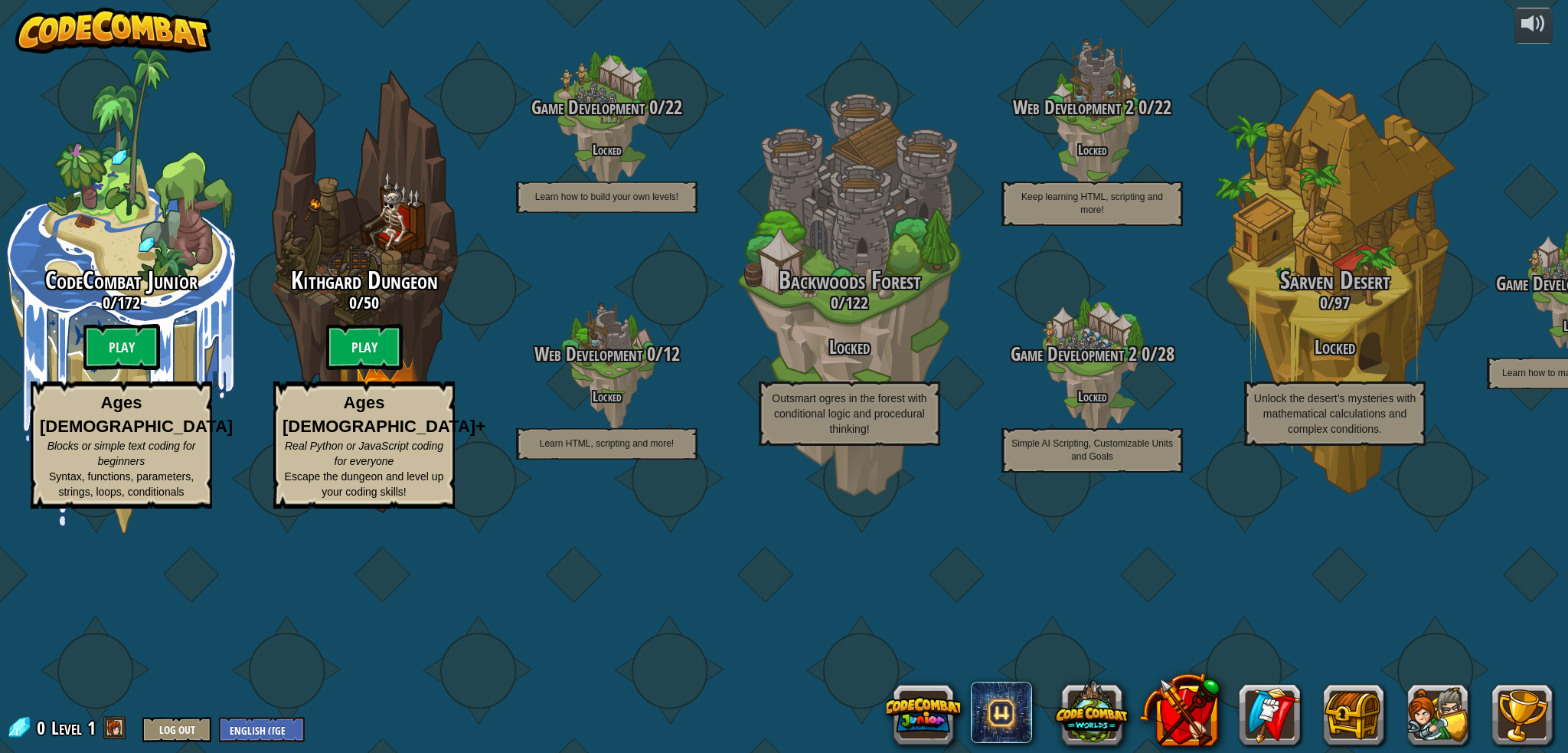
drag, startPoint x: 973, startPoint y: 36, endPoint x: 925, endPoint y: 46, distance: 49.0
click at [978, 41] on div "CodeCombat Junior 0 / 172 Play Ages 5-8 Blocks or simple text coding for beginn…" at bounding box center [784, 376] width 1568 height 753
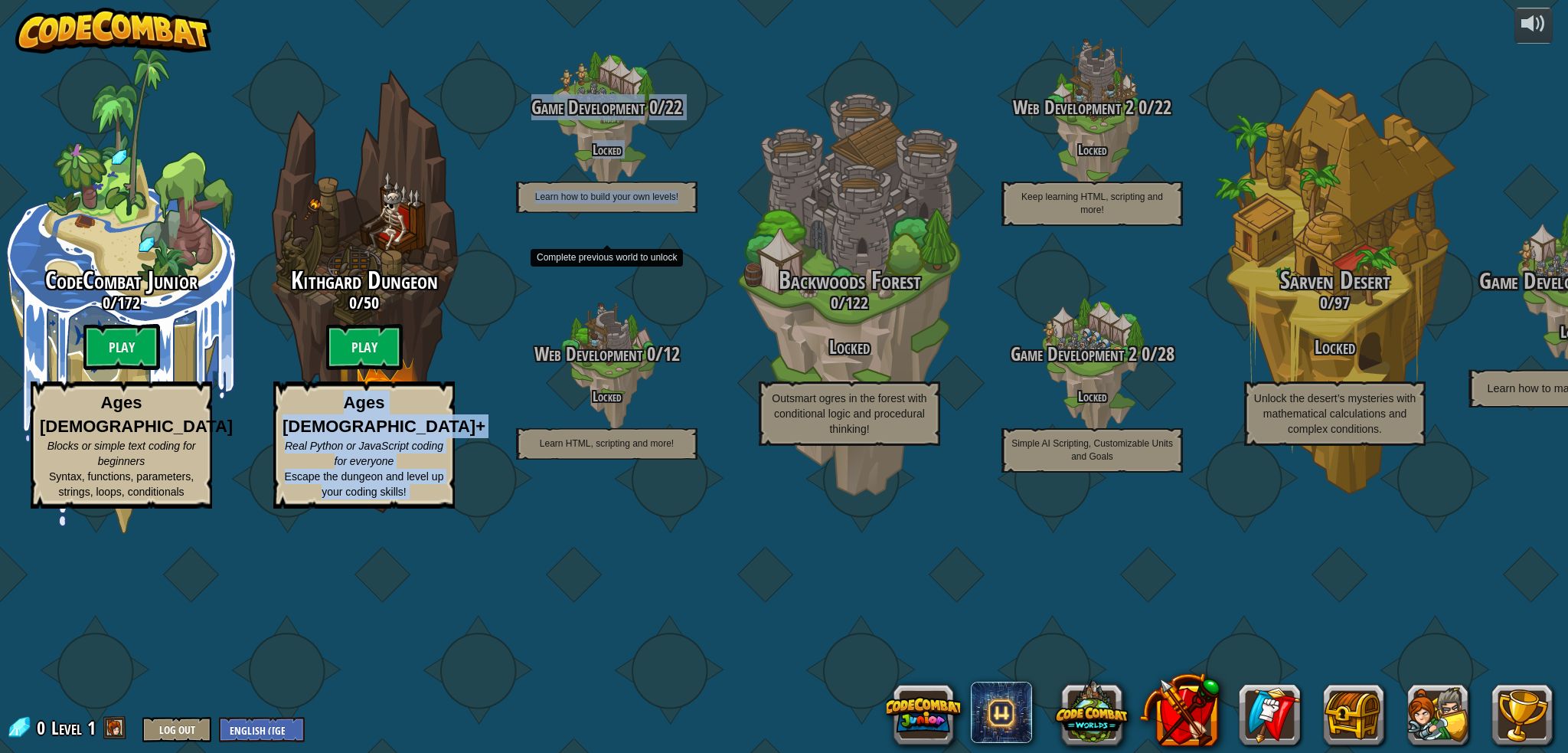
drag, startPoint x: 744, startPoint y: 65, endPoint x: 1490, endPoint y: 341, distance: 795.4
click at [524, 521] on div "CodeCombat Junior 0 / 172 Play Ages 5-8 Blocks or simple text coding for beginn…" at bounding box center [784, 376] width 1568 height 753
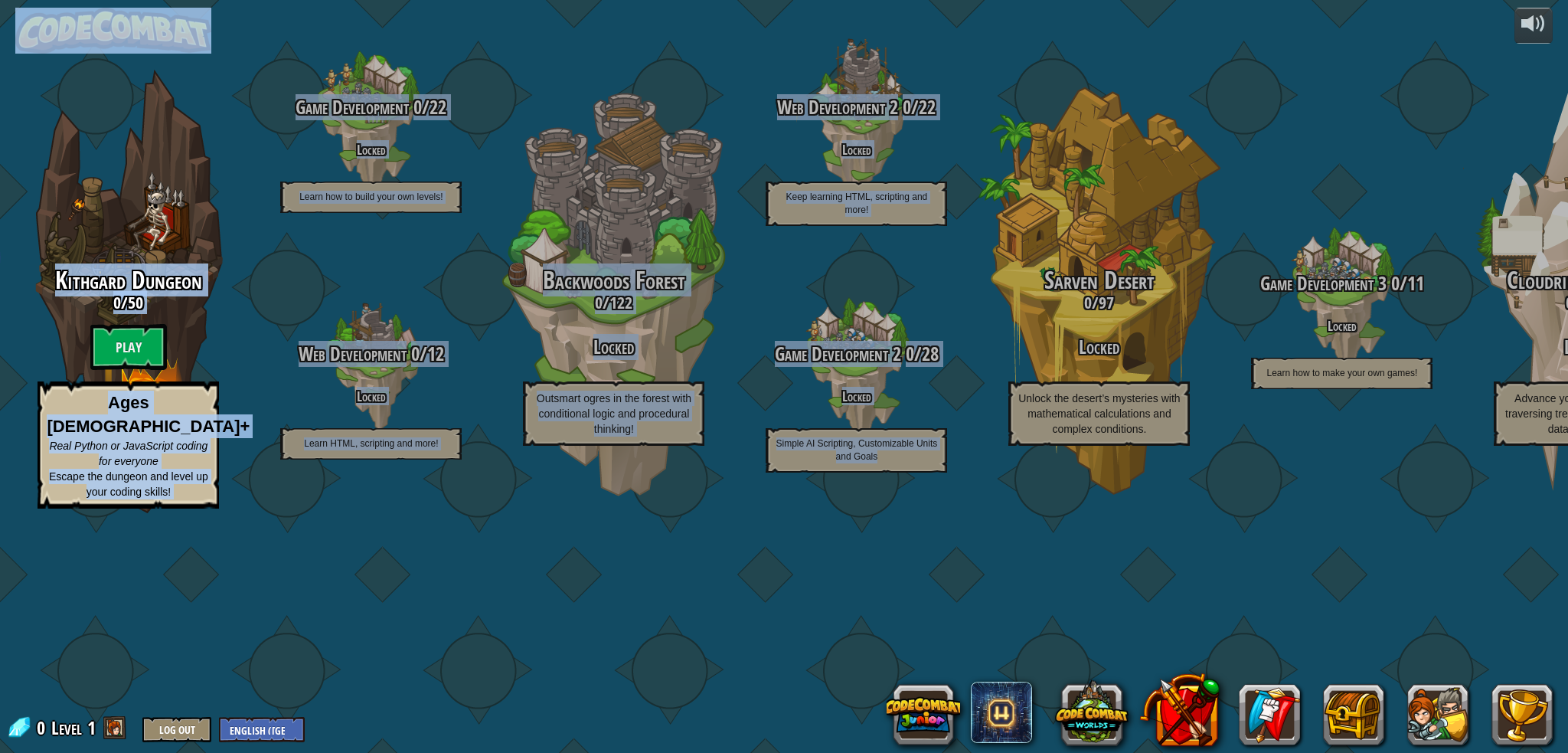
drag, startPoint x: 993, startPoint y: -13, endPoint x: 1163, endPoint y: -55, distance: 175.1
click at [1163, 0] on html "powered by CodeCombat Junior 0 / 172 Play Ages 5-8 Blocks or simple text coding…" at bounding box center [784, 0] width 1568 height 0
